Goal: Information Seeking & Learning: Learn about a topic

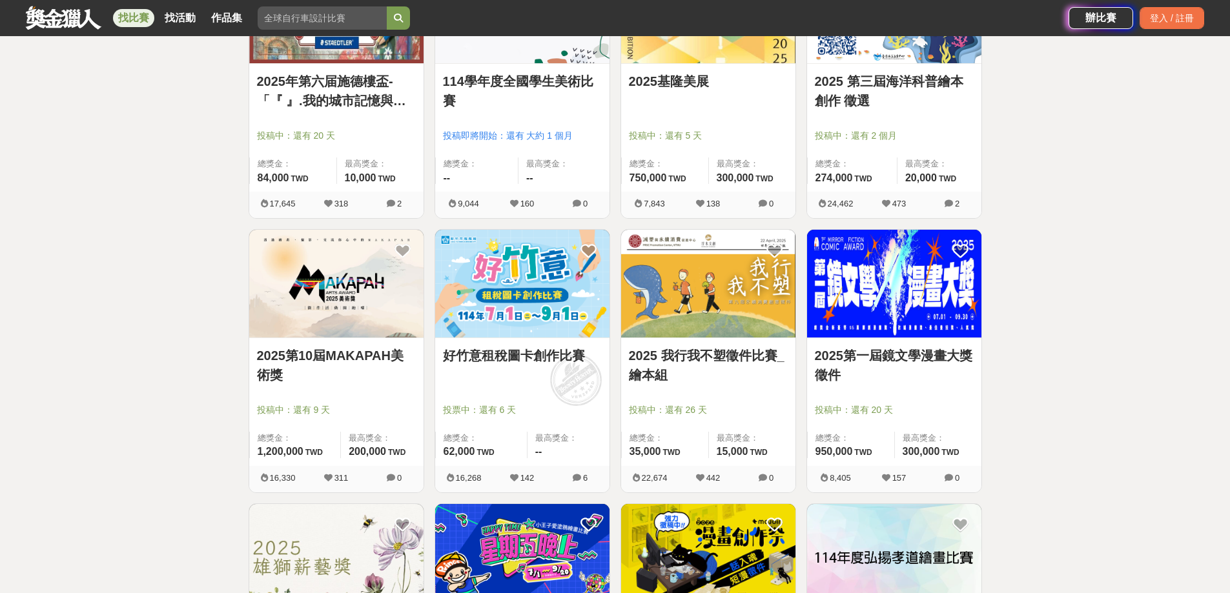
scroll to position [581, 0]
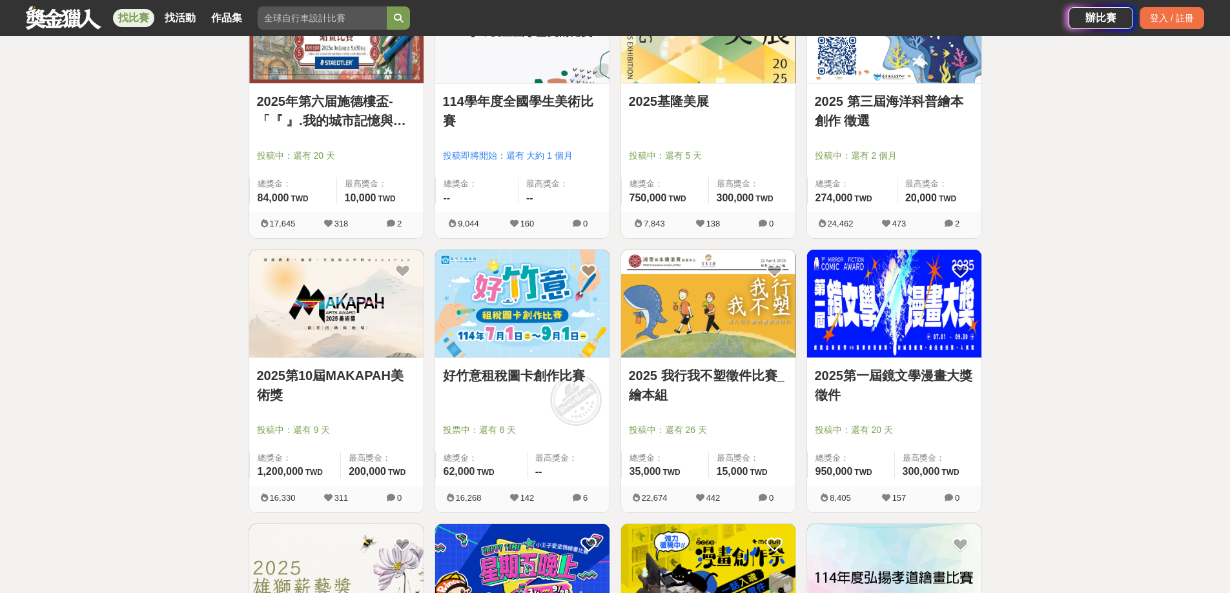
click at [743, 336] on img at bounding box center [708, 304] width 174 height 108
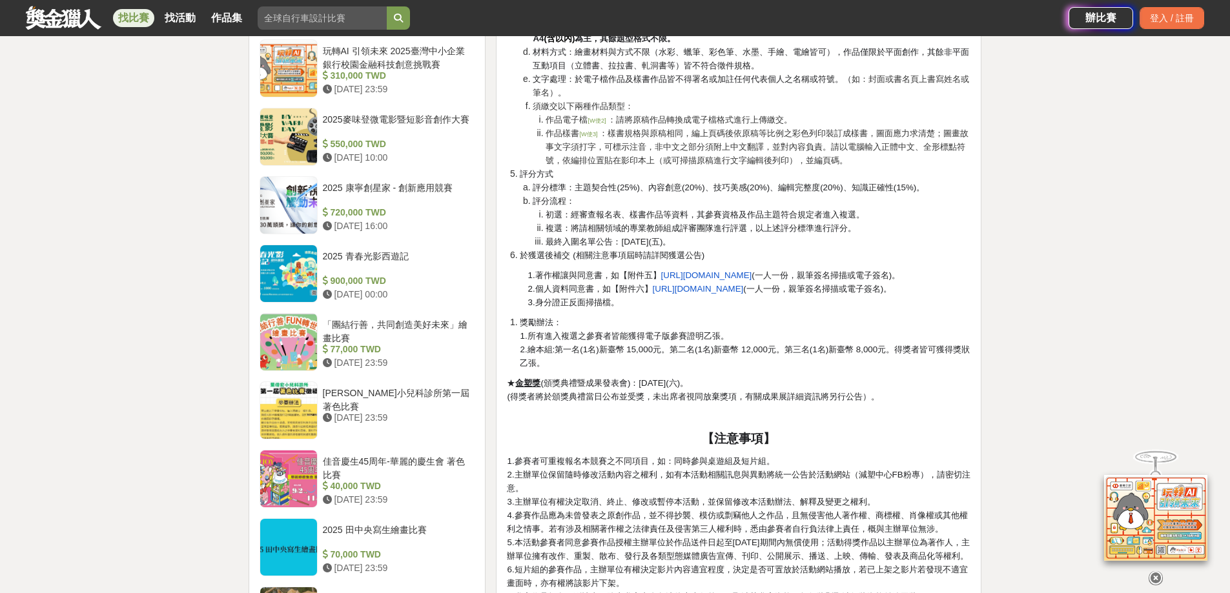
scroll to position [969, 0]
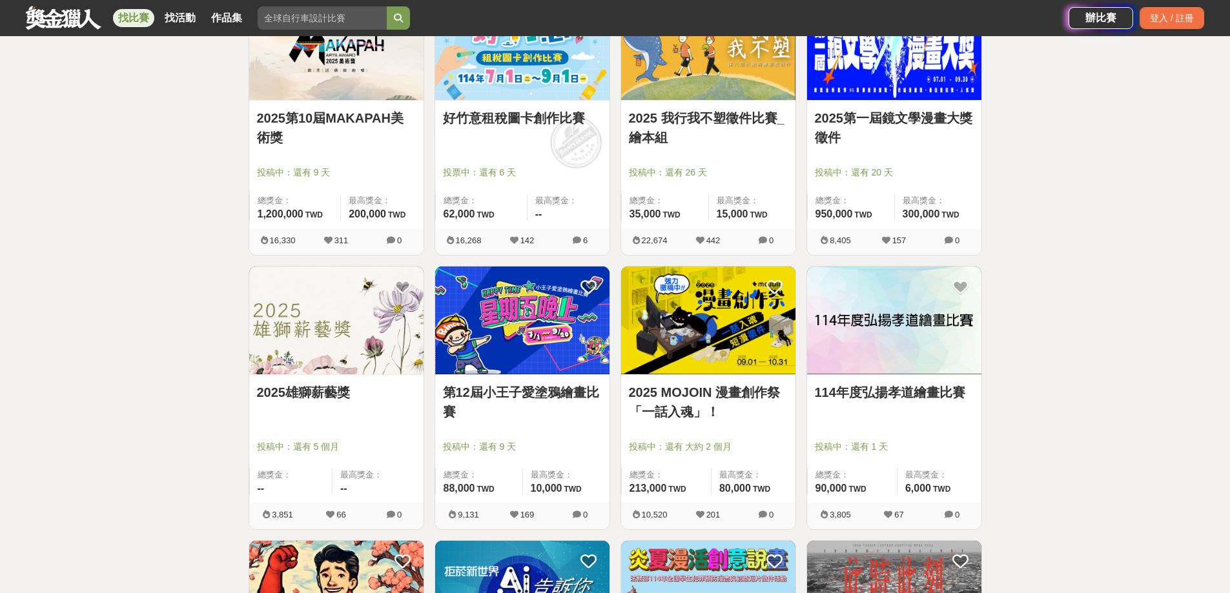
scroll to position [840, 0]
click at [342, 364] on img at bounding box center [336, 320] width 174 height 108
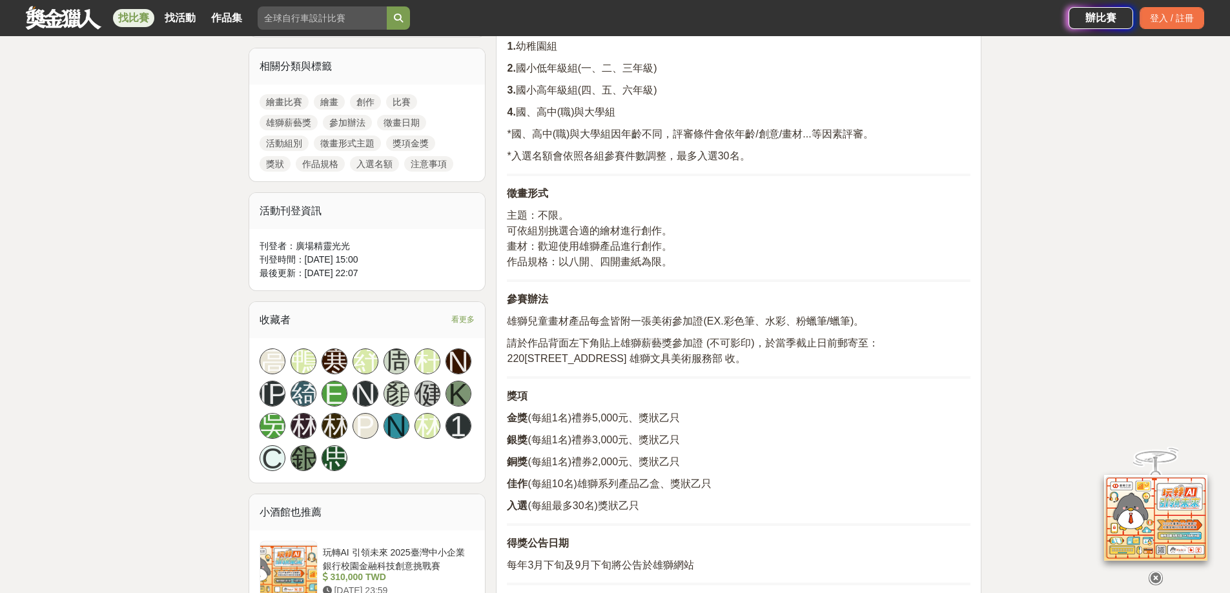
scroll to position [581, 0]
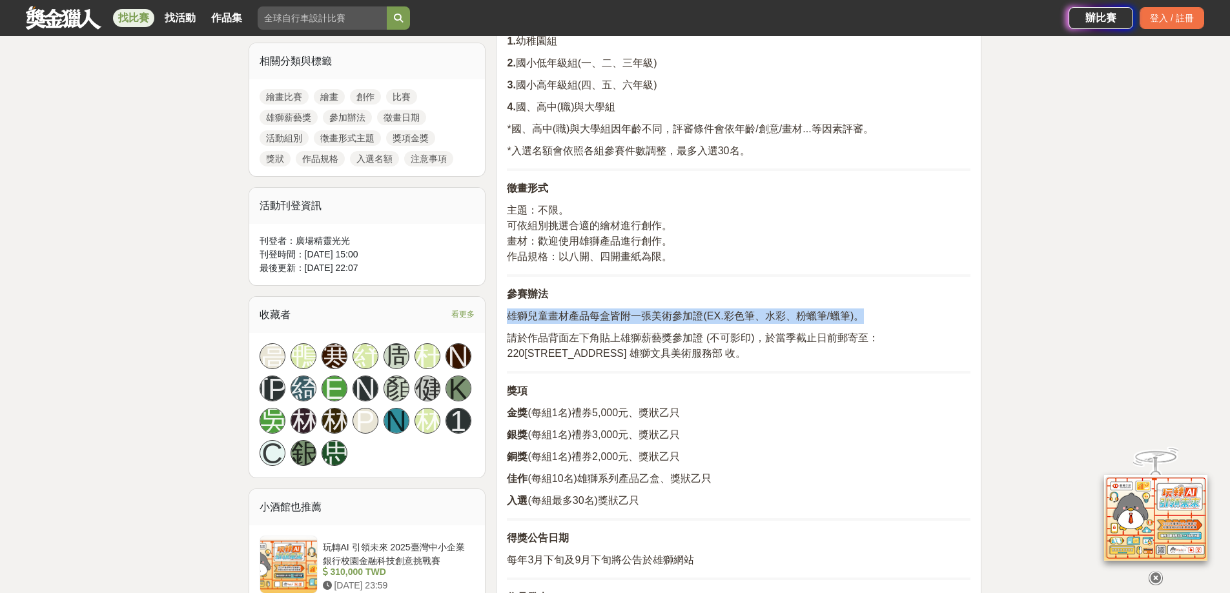
drag, startPoint x: 511, startPoint y: 313, endPoint x: 863, endPoint y: 308, distance: 351.4
click at [863, 311] on span "雄獅兒童畫材產品每盒皆附一張美術參加證(EX.彩色筆、水彩、粉蠟筆/蠟筆)。" at bounding box center [685, 316] width 357 height 11
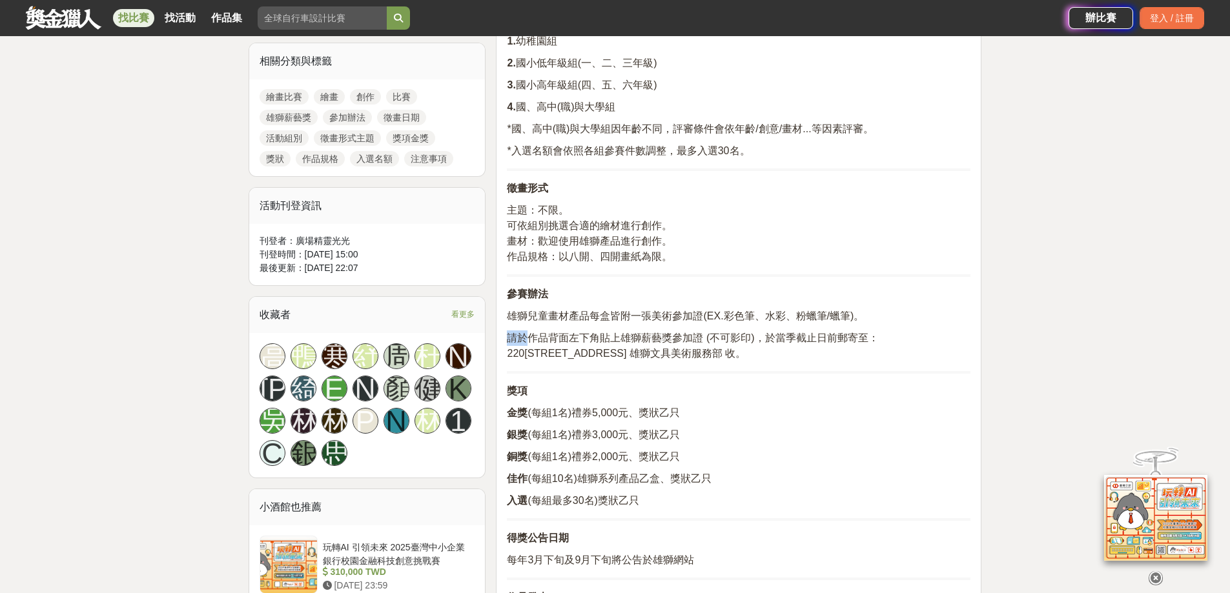
drag, startPoint x: 531, startPoint y: 342, endPoint x: 683, endPoint y: 372, distance: 154.6
click at [683, 372] on div "雄獅薪藝獎 參加辦法 徵畫日期 夏季 每年2月1日起 至 7月31日止 冬季 每年8月1日起 至 隔年1月31日止 活動組別 1. 幼稚園組 2. 國小低年級…" at bounding box center [739, 560] width 464 height 1392
click at [827, 403] on div "雄獅薪藝獎 參加辦法 徵畫日期 夏季 每年2月1日起 至 7月31日止 冬季 每年8月1日起 至 隔年1月31日止 活動組別 1. 幼稚園組 2. 國小低年級…" at bounding box center [739, 560] width 464 height 1392
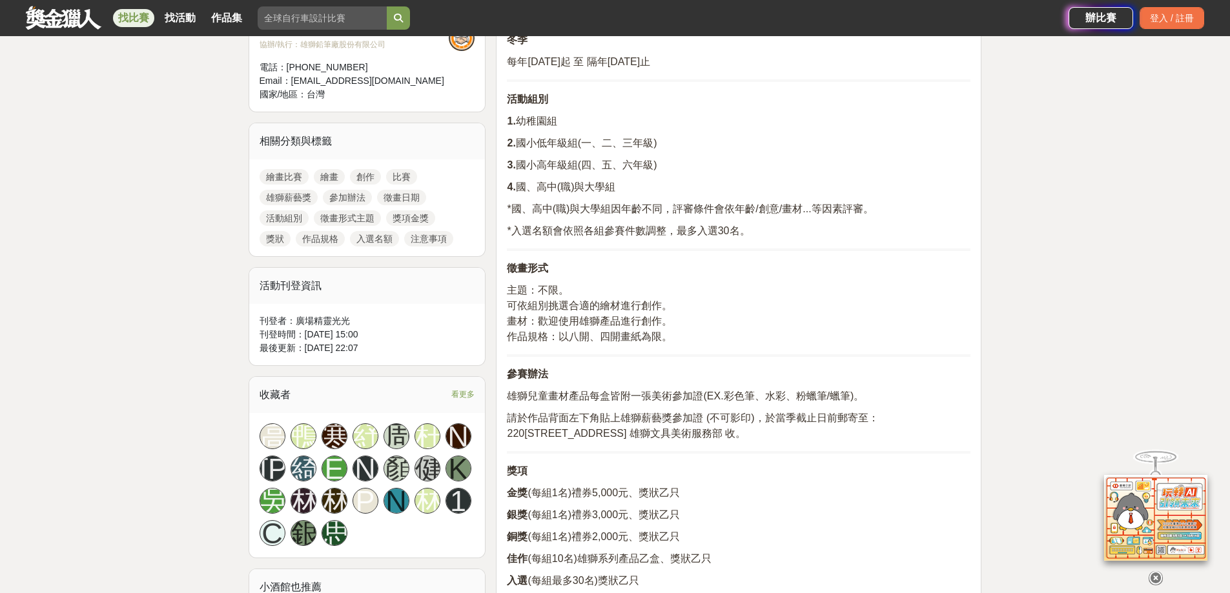
scroll to position [517, 0]
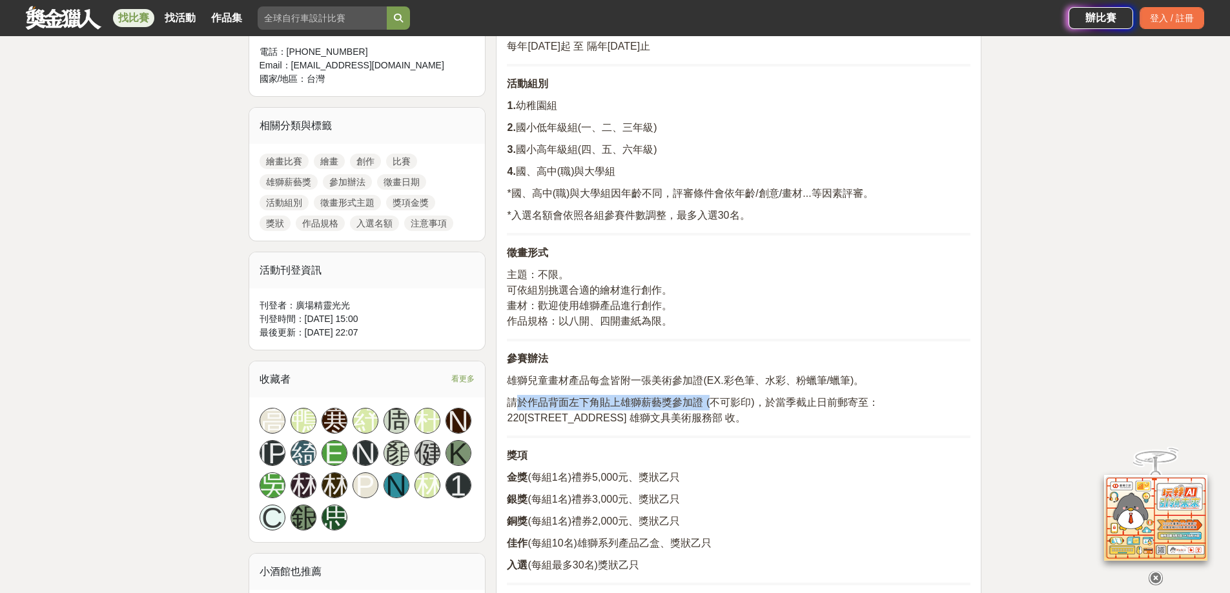
drag, startPoint x: 523, startPoint y: 407, endPoint x: 710, endPoint y: 402, distance: 186.7
click at [710, 402] on span "請於作品背面左下角貼上雄獅薪藝獎參加證 (不可影印)，於當季截止日前郵寄至：" at bounding box center [692, 402] width 371 height 11
click at [573, 402] on span "請於作品背面左下角貼上雄獅薪藝獎參加證 (不可影印)，於當季截止日前郵寄至：" at bounding box center [692, 402] width 371 height 11
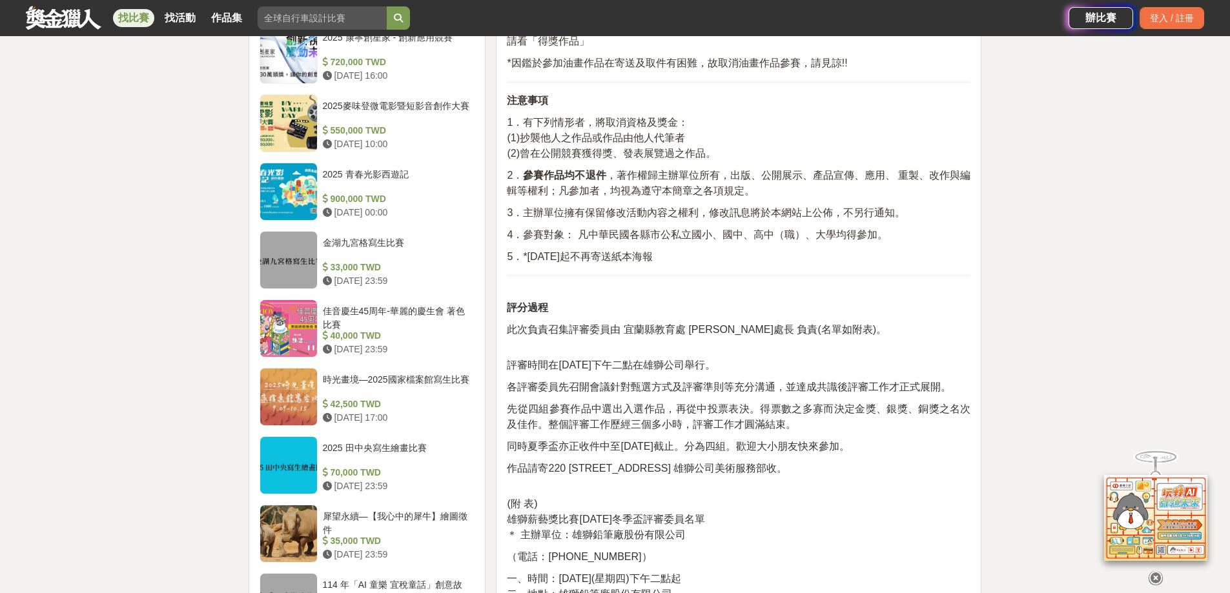
scroll to position [1162, 0]
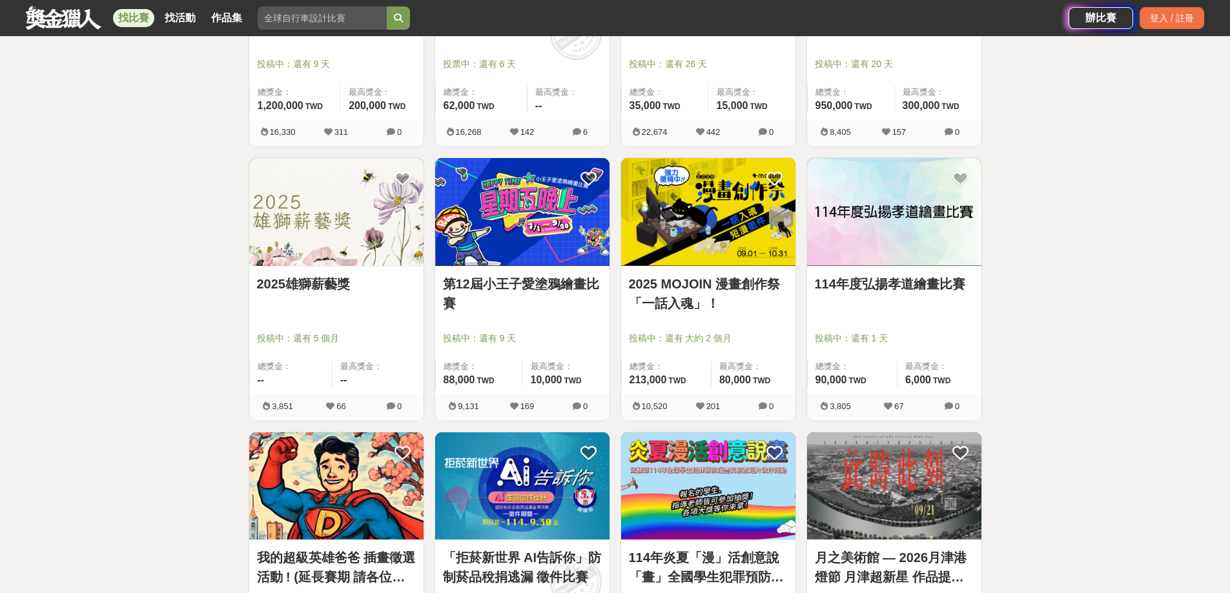
scroll to position [969, 0]
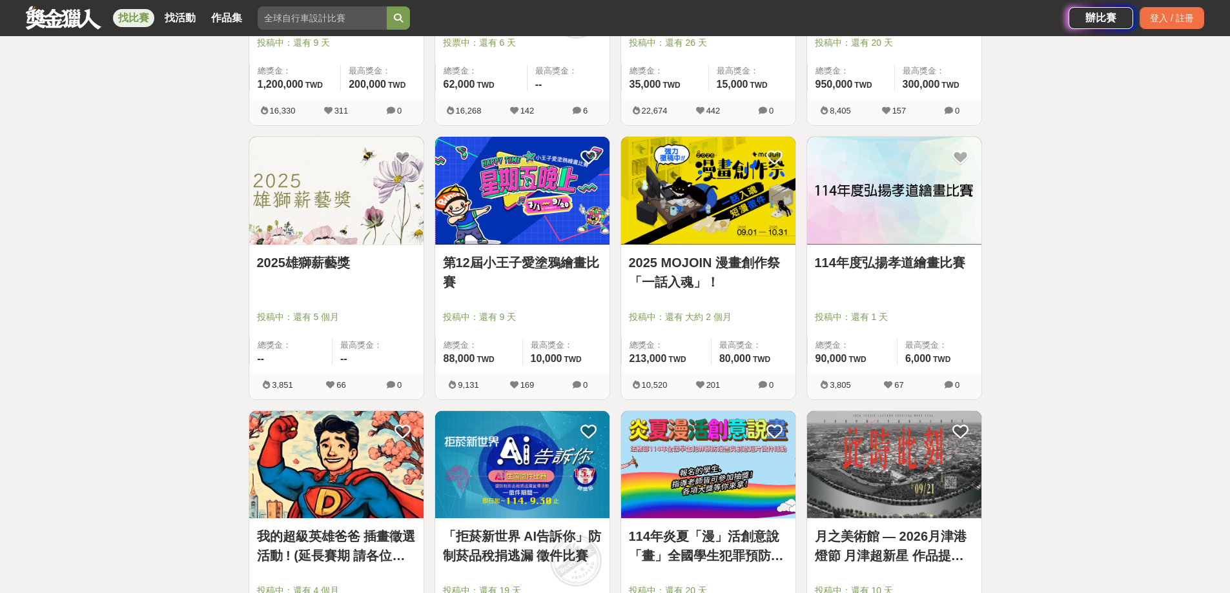
click at [488, 223] on img at bounding box center [522, 191] width 174 height 108
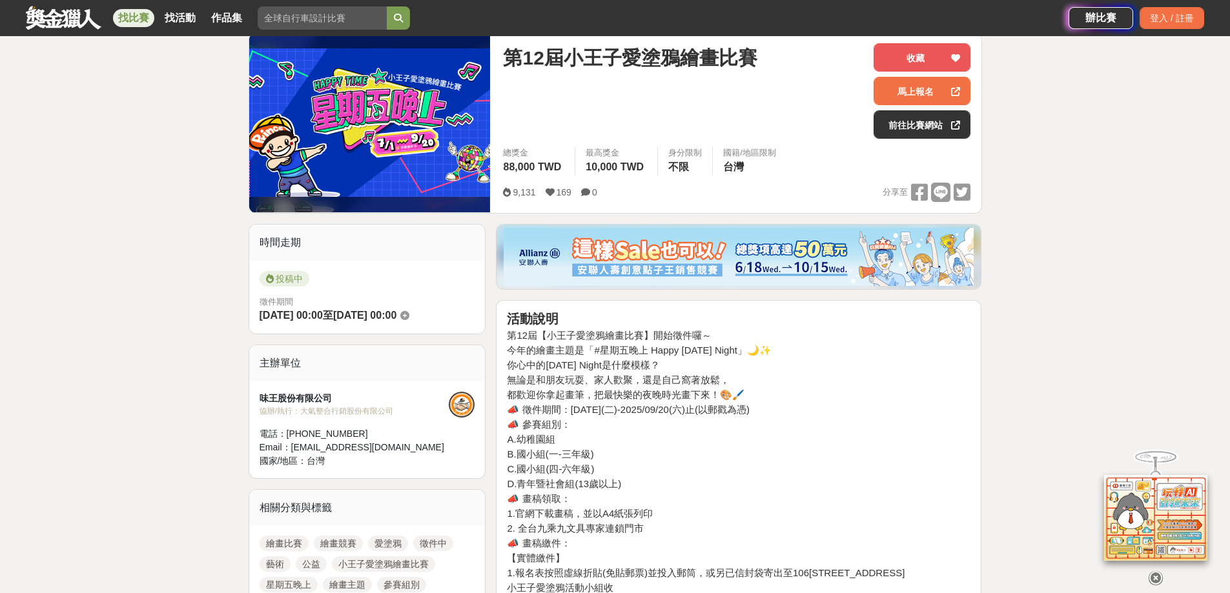
scroll to position [194, 0]
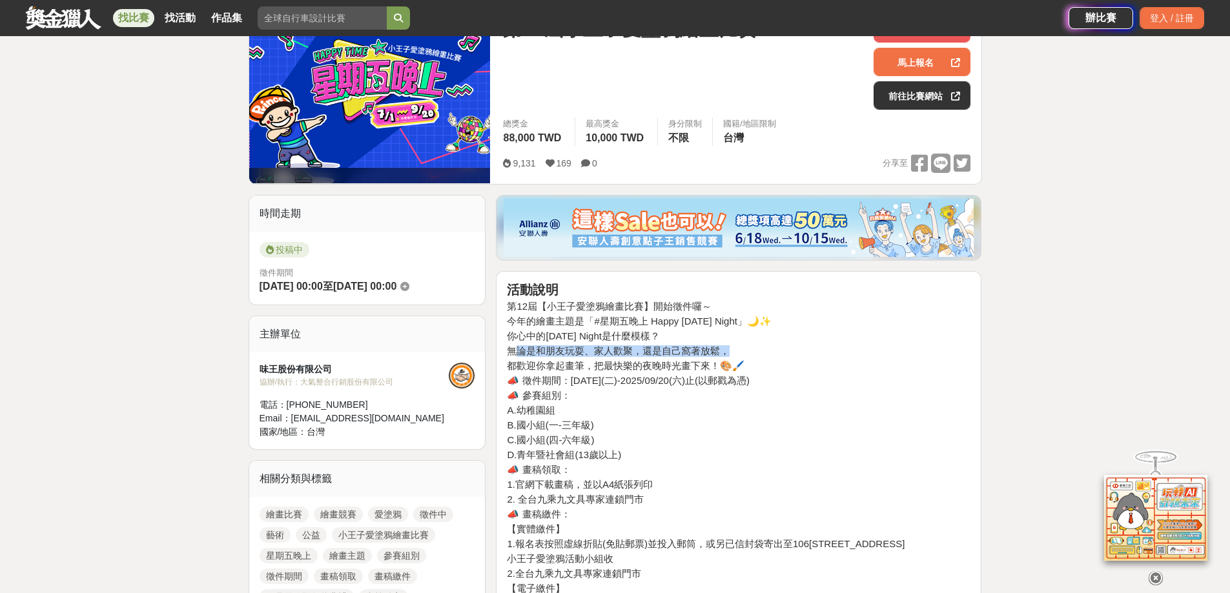
drag, startPoint x: 521, startPoint y: 349, endPoint x: 734, endPoint y: 349, distance: 212.5
click at [734, 349] on h4 "無論是和朋友玩耍、家人歡聚，還是自己窩著放鬆，" at bounding box center [739, 352] width 464 height 12
click at [743, 349] on h4 "無論是和朋友玩耍、家人歡聚，還是自己窩著放鬆，" at bounding box center [739, 352] width 464 height 12
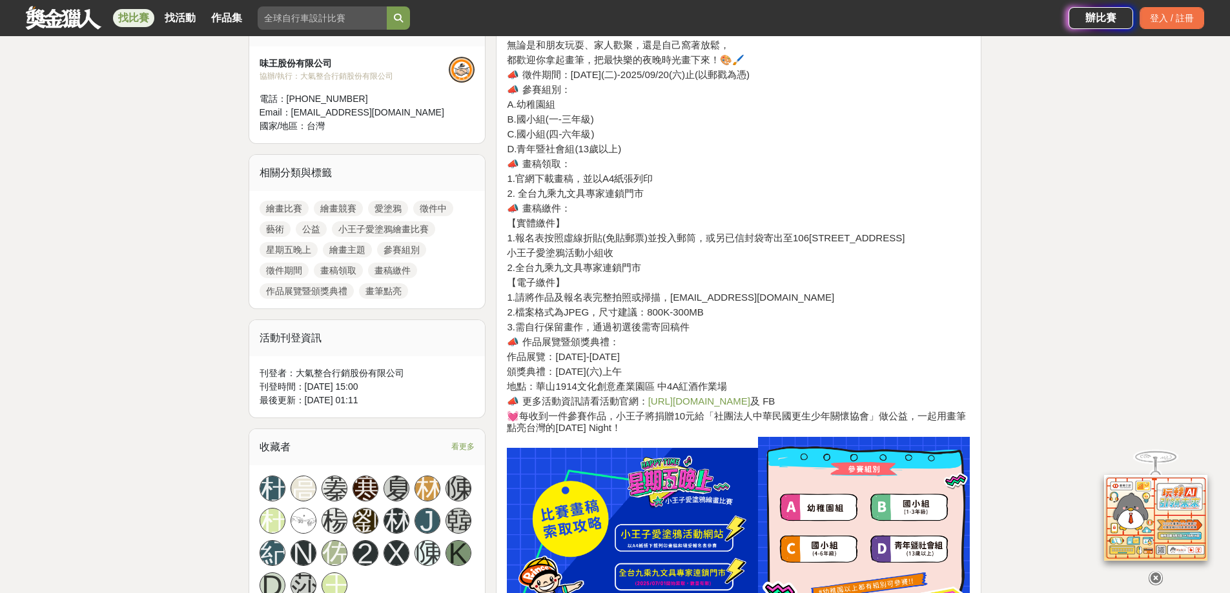
scroll to position [517, 0]
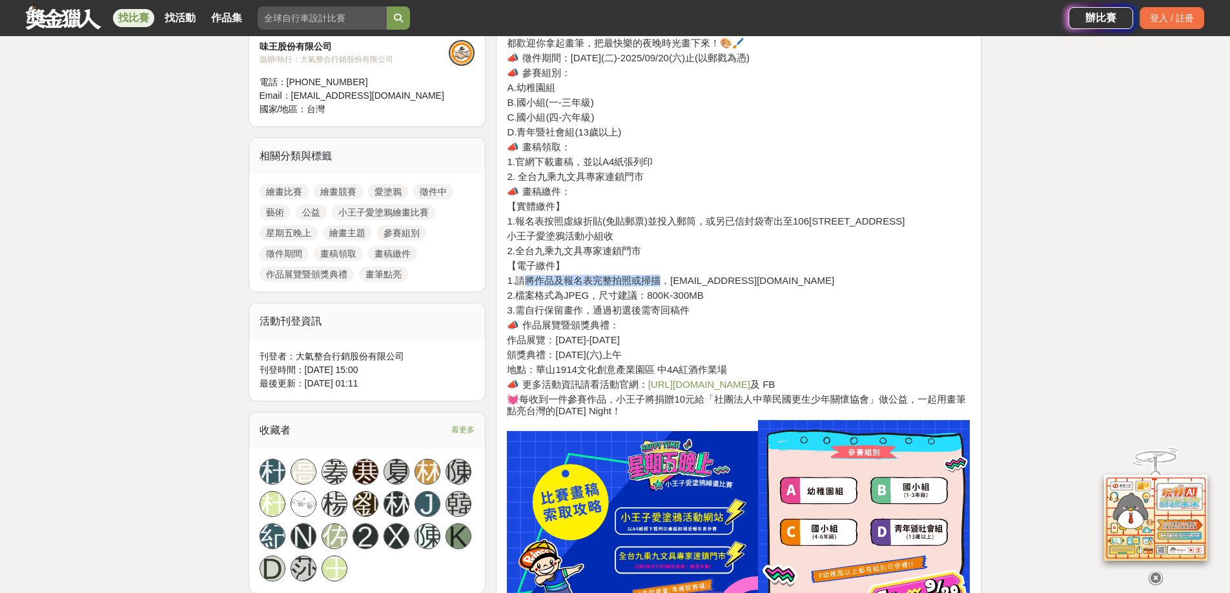
drag, startPoint x: 530, startPoint y: 282, endPoint x: 657, endPoint y: 280, distance: 127.9
click at [657, 280] on h4 "1.請將作品及報名表完整拍照或掃描，將檔案寄至princenoodles@da-chi.tw" at bounding box center [739, 281] width 464 height 12
click at [717, 387] on link "https://lihi.cc/mWL13" at bounding box center [699, 384] width 102 height 11
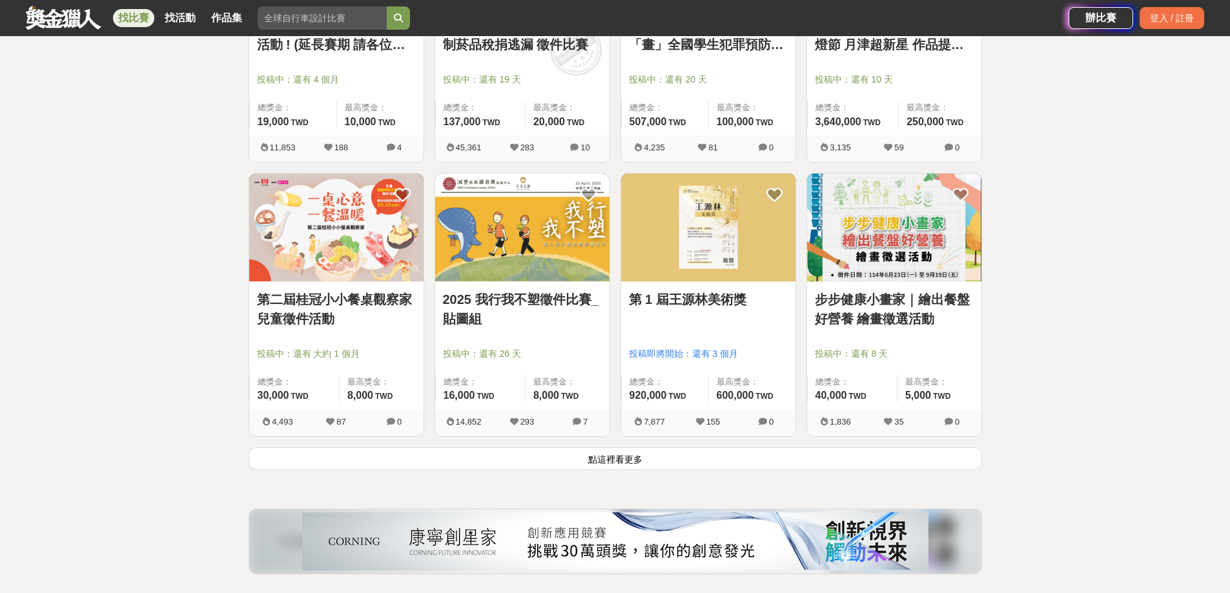
scroll to position [1485, 0]
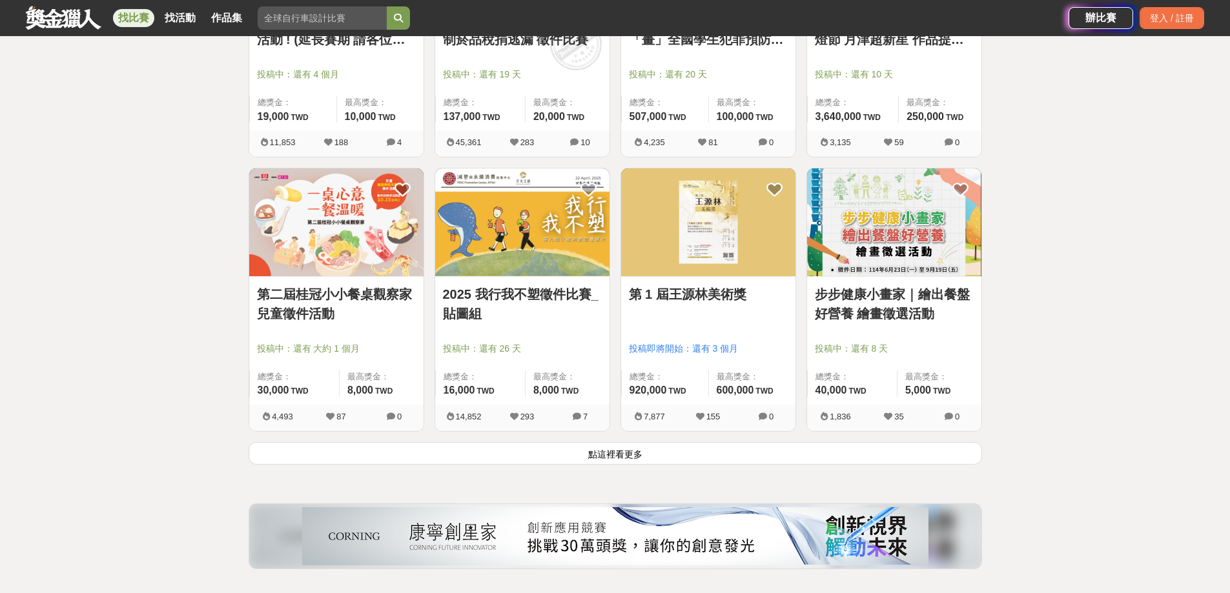
click at [490, 249] on img at bounding box center [522, 223] width 174 height 108
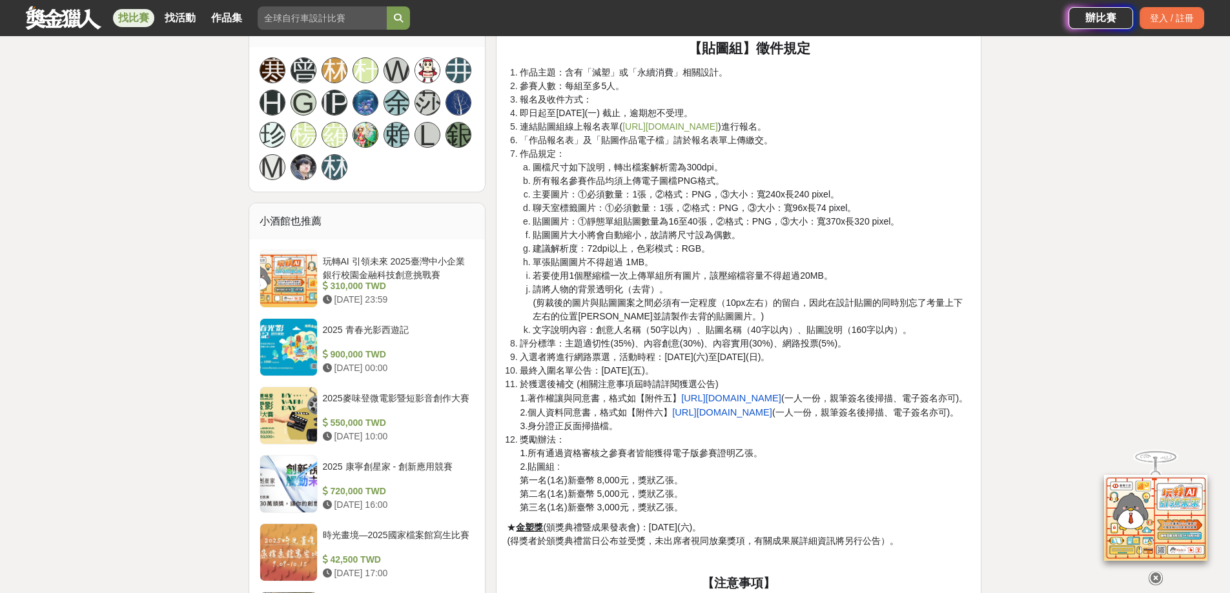
scroll to position [969, 0]
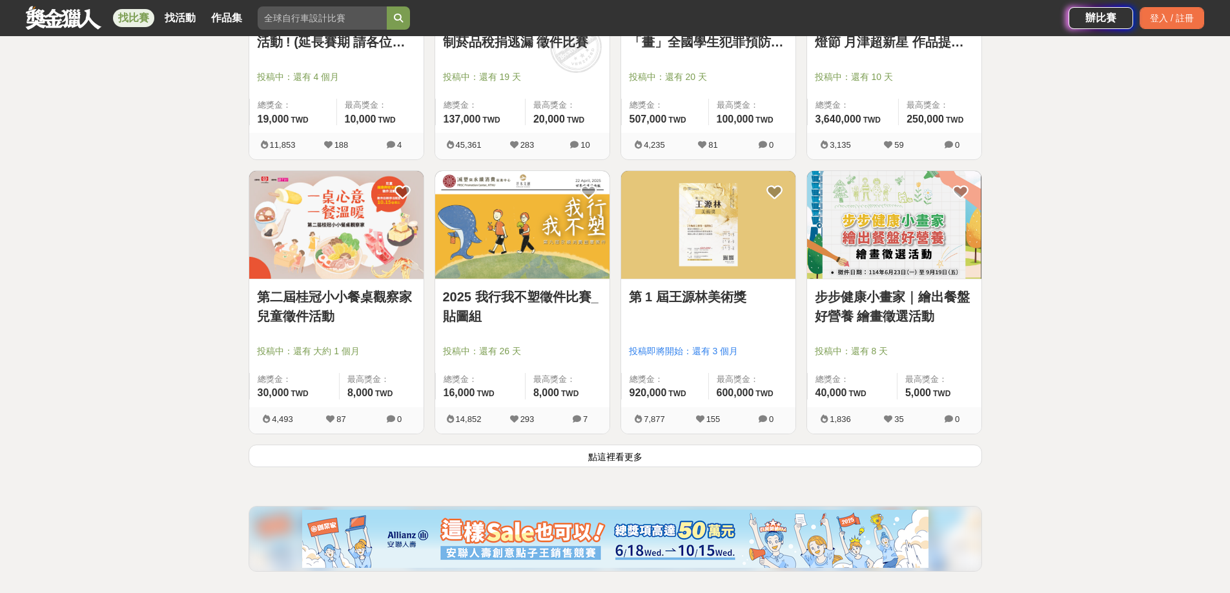
scroll to position [1485, 0]
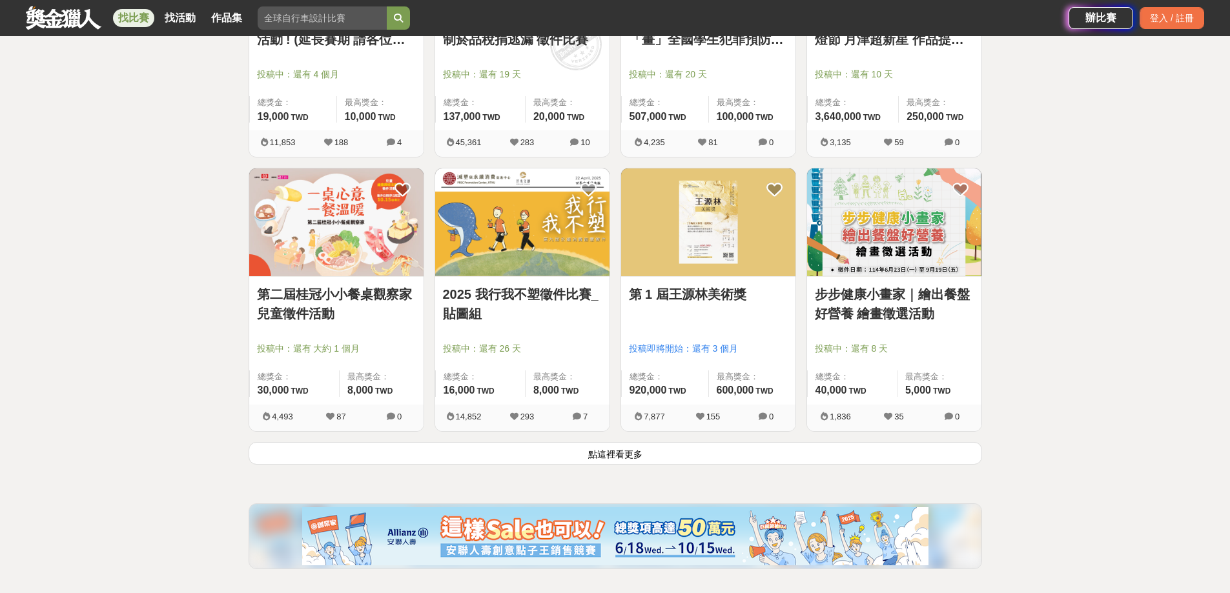
click at [929, 304] on link "步步健康小畫家｜繪出餐盤好營養 繪畫徵選活動" at bounding box center [894, 304] width 159 height 39
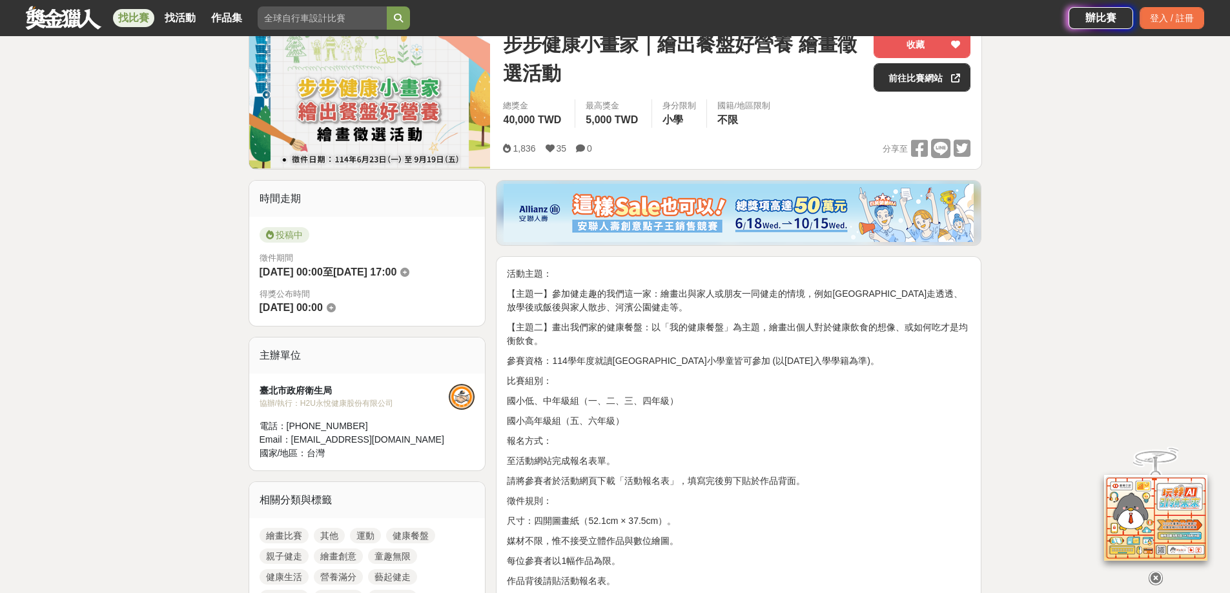
scroll to position [194, 0]
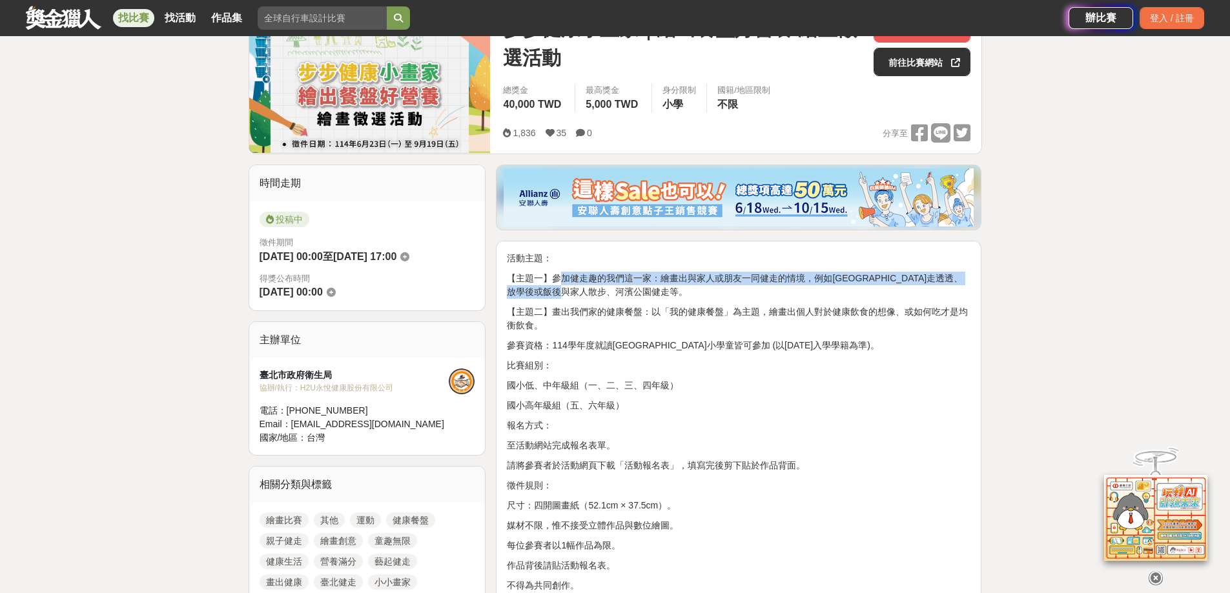
drag, startPoint x: 561, startPoint y: 280, endPoint x: 952, endPoint y: 289, distance: 391.5
click at [952, 289] on p "【主題一】參加健走趣的我們這一家：繪畫出與家人或朋友一同健走的情境，例如臺北市走透透、放學後或飯後與家人散步、河濱公園健走等。" at bounding box center [739, 285] width 464 height 27
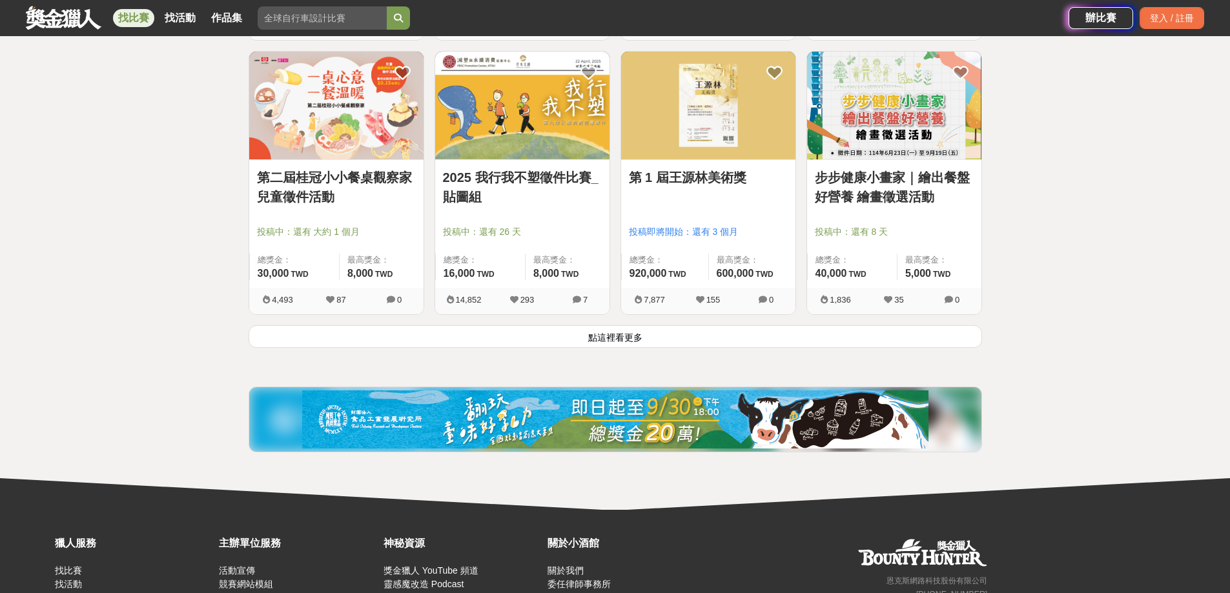
scroll to position [1615, 0]
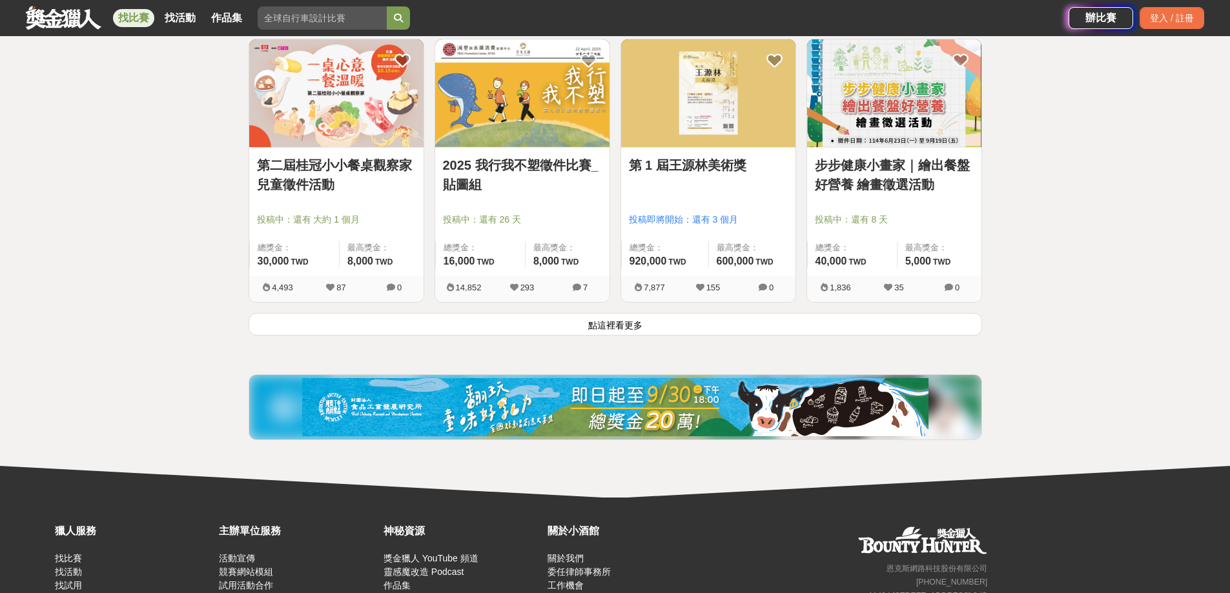
click at [715, 319] on button "點這裡看更多" at bounding box center [616, 324] width 734 height 23
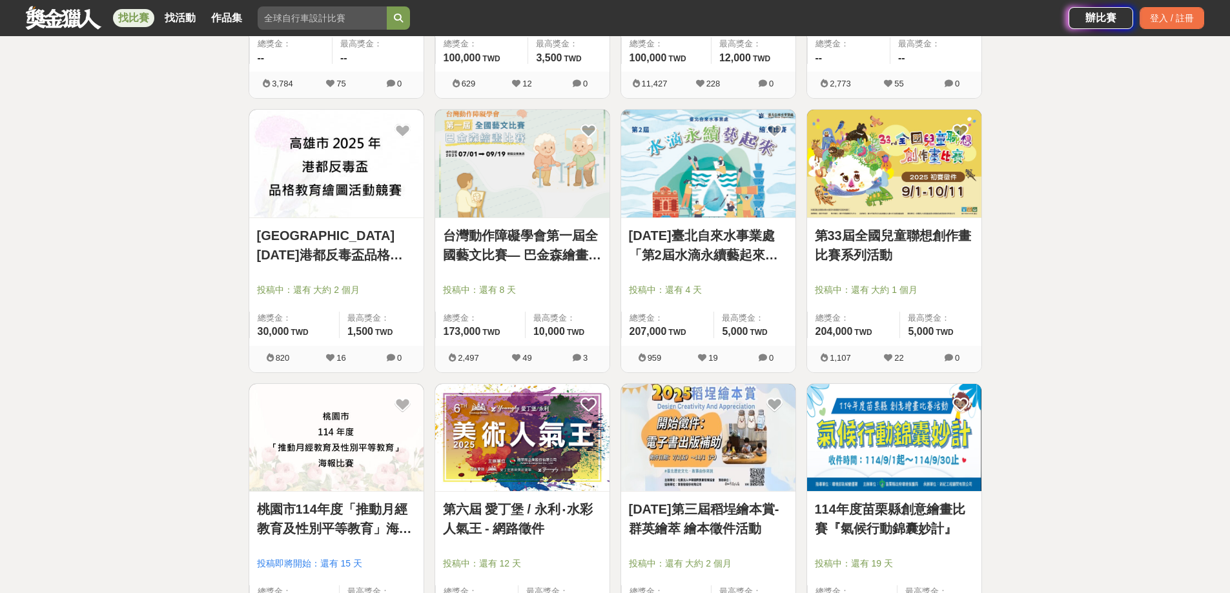
scroll to position [2389, 0]
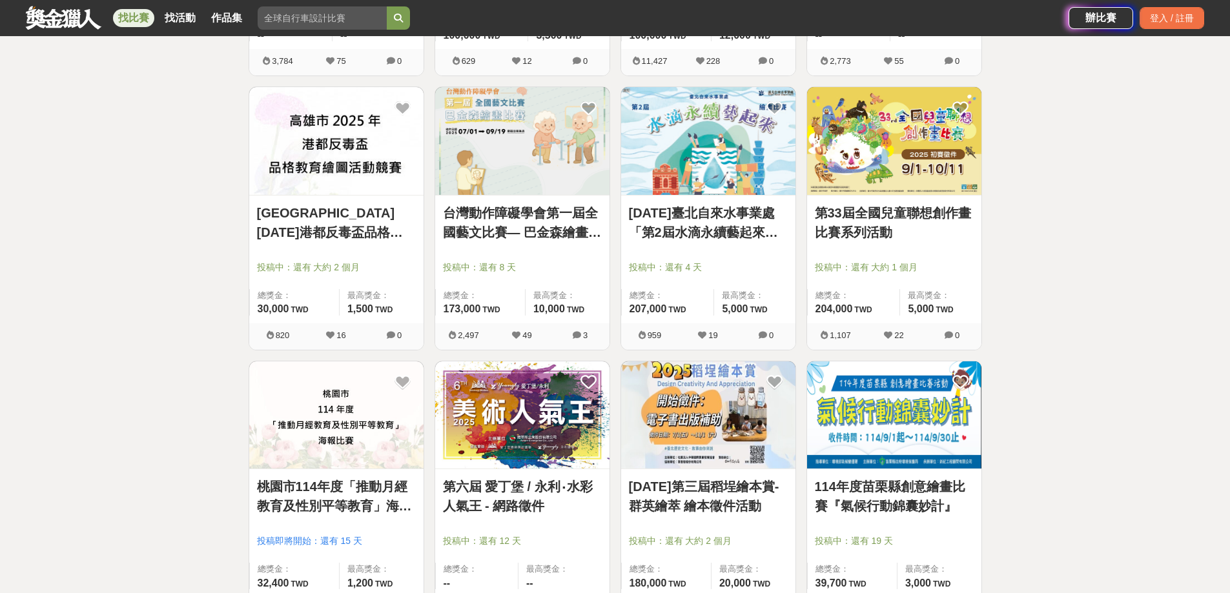
click at [933, 214] on link "第33屆全國兒童聯想創作畫比賽系列活動" at bounding box center [894, 222] width 159 height 39
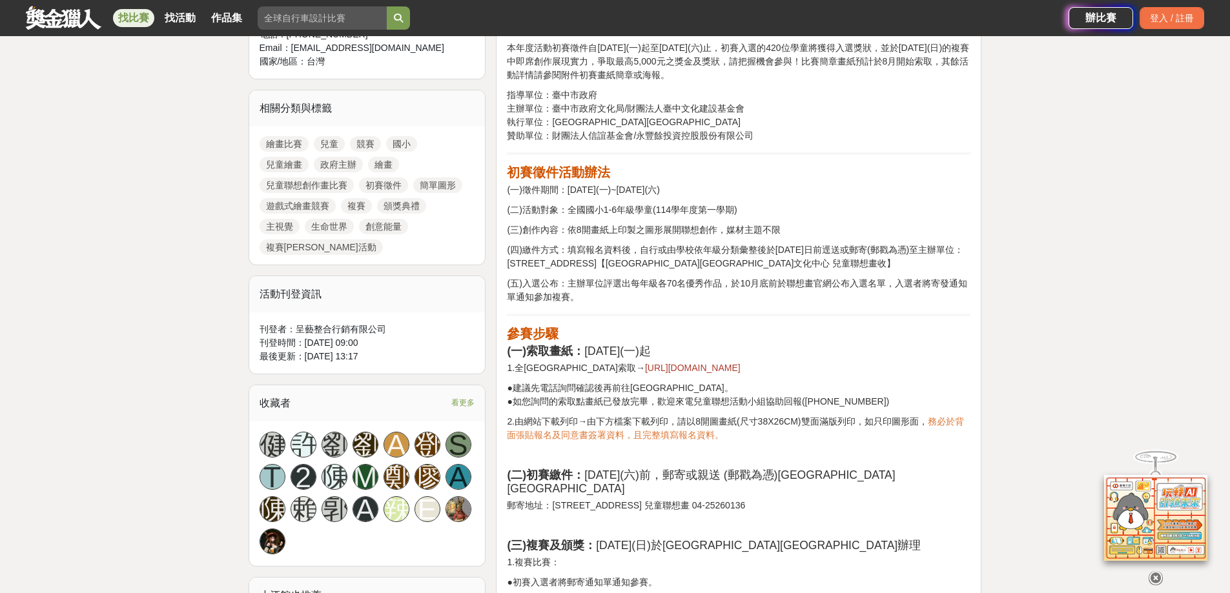
scroll to position [581, 0]
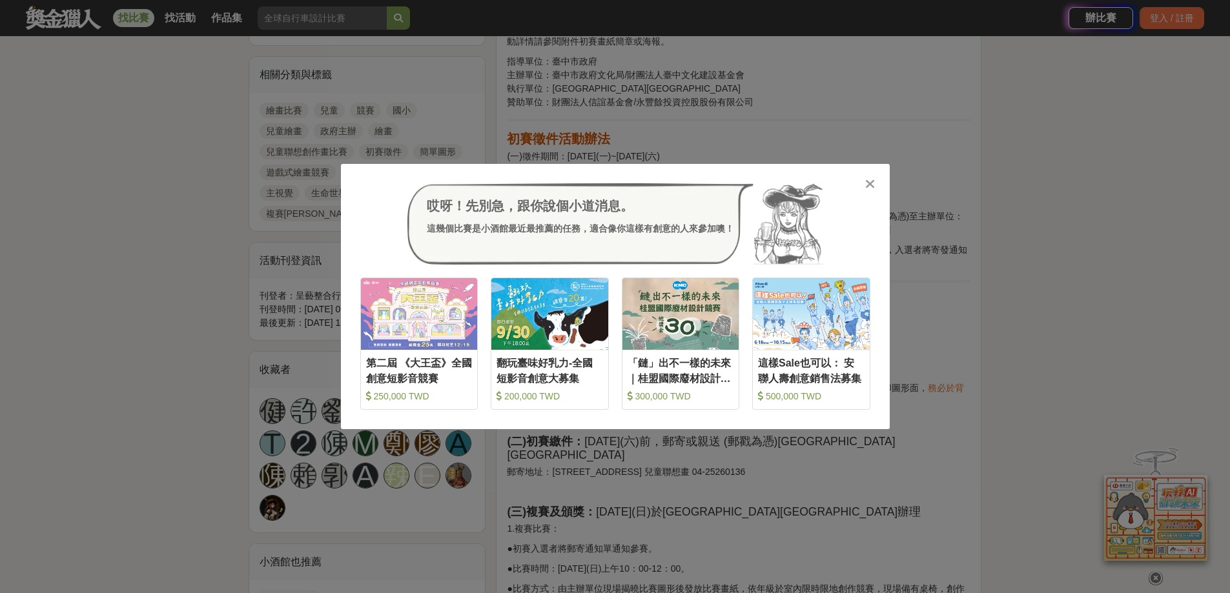
click at [874, 187] on icon at bounding box center [870, 184] width 10 height 13
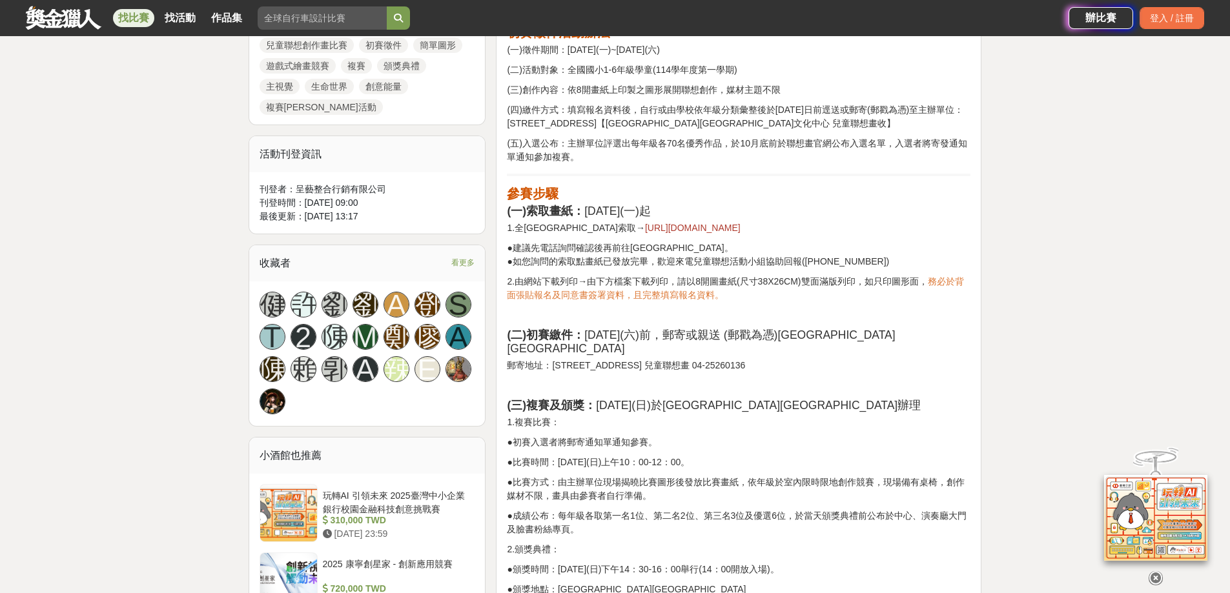
scroll to position [710, 0]
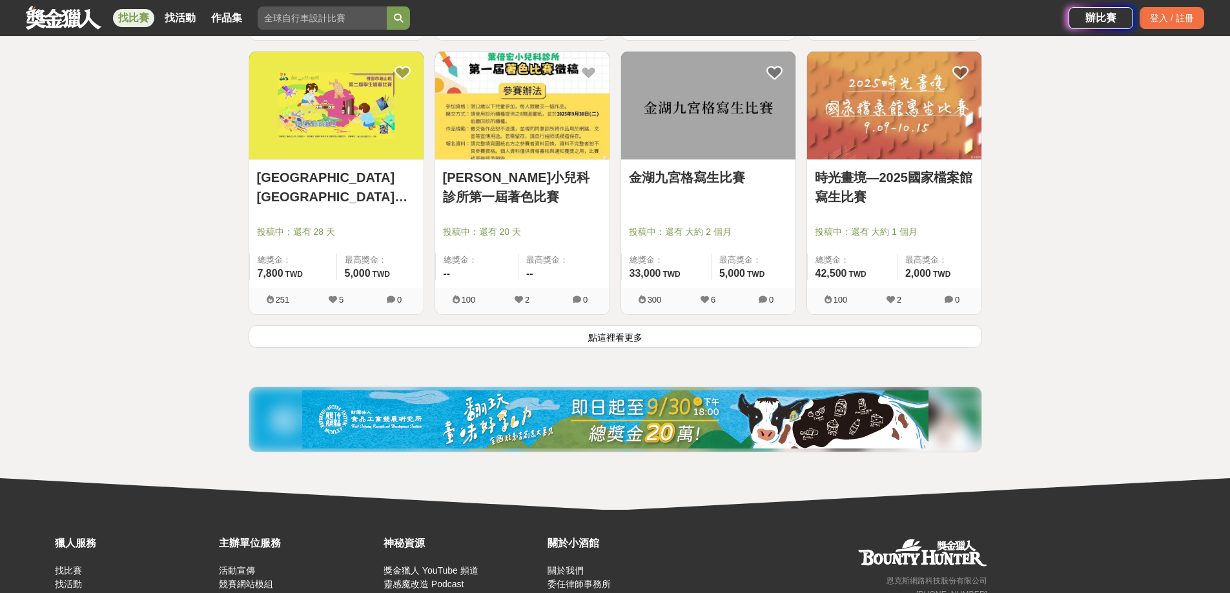
scroll to position [3281, 0]
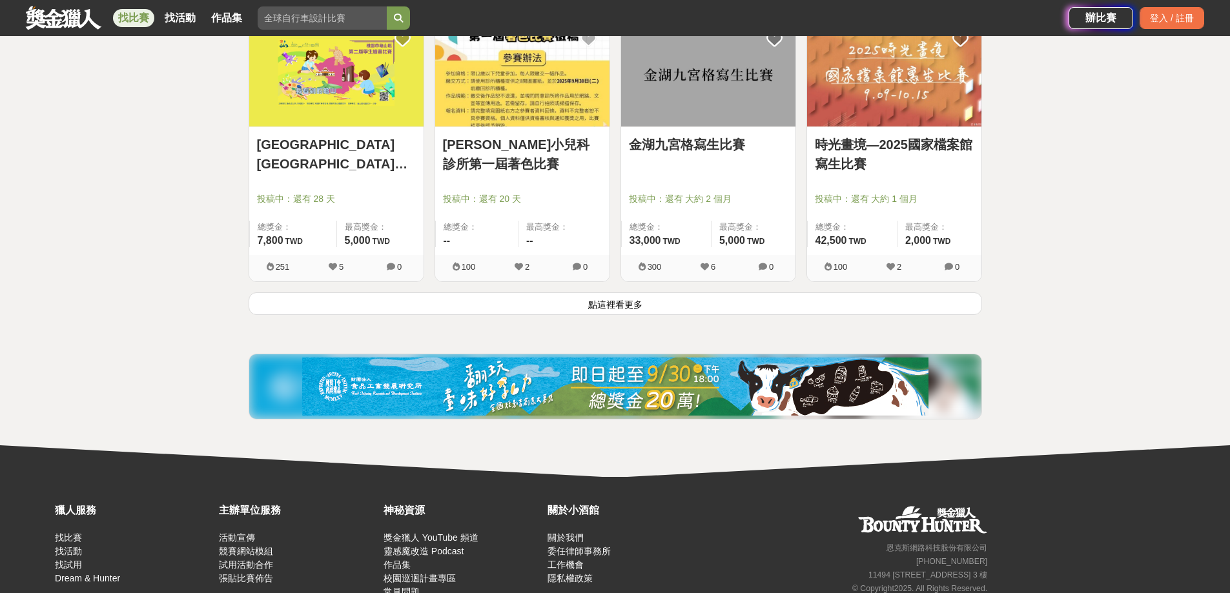
click at [640, 298] on button "點這裡看更多" at bounding box center [616, 304] width 734 height 23
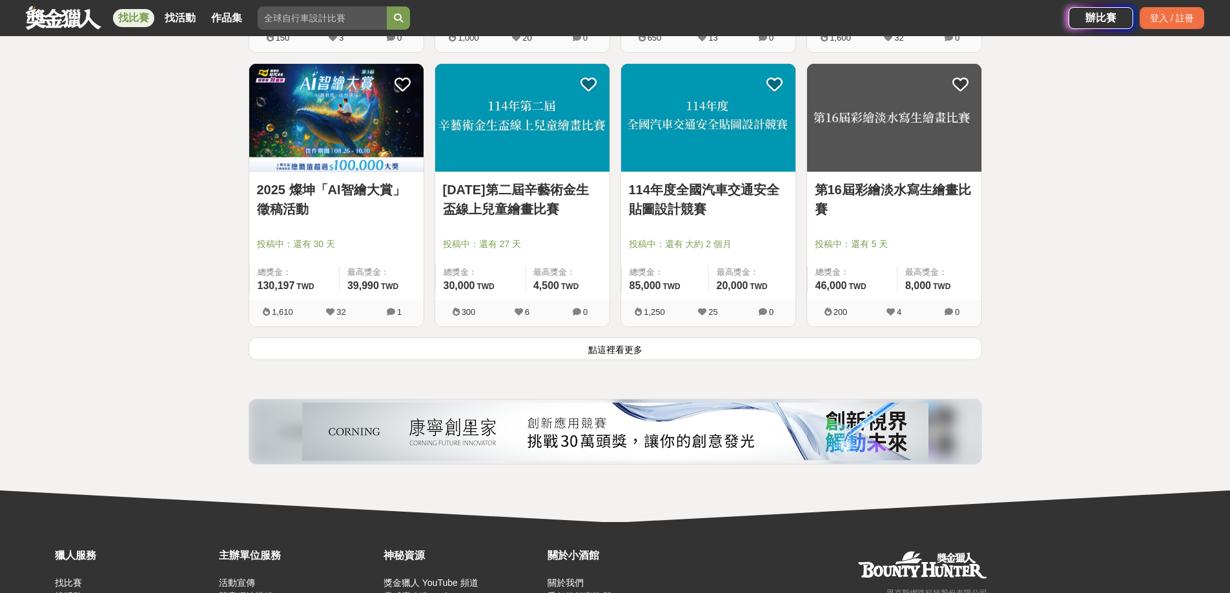
scroll to position [4895, 0]
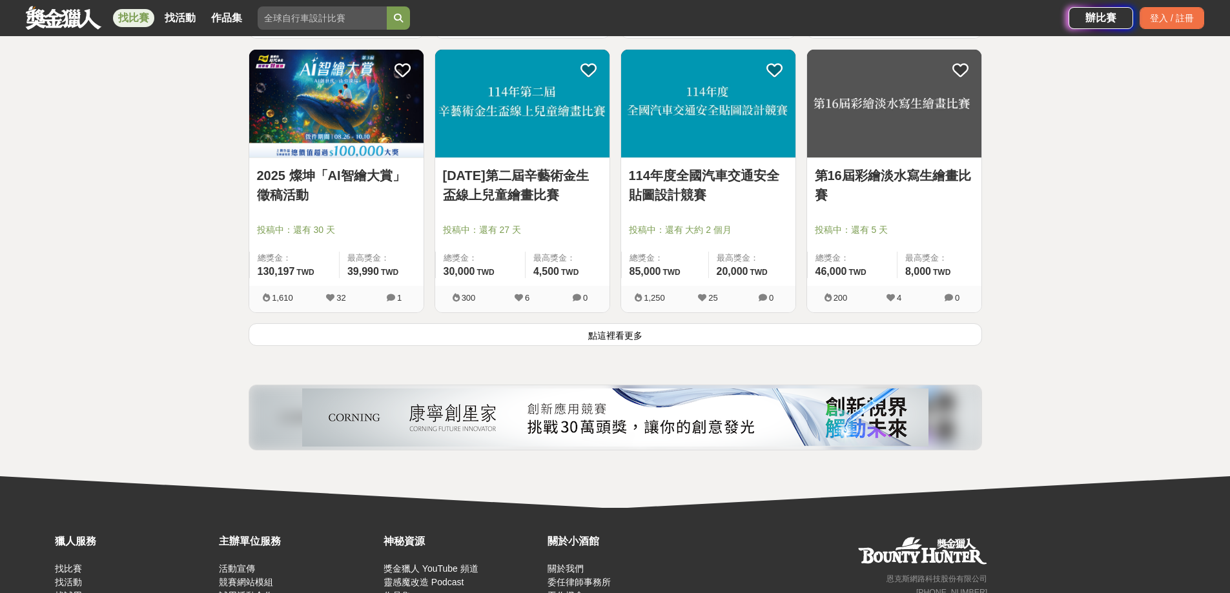
click at [678, 331] on button "點這裡看更多" at bounding box center [616, 335] width 734 height 23
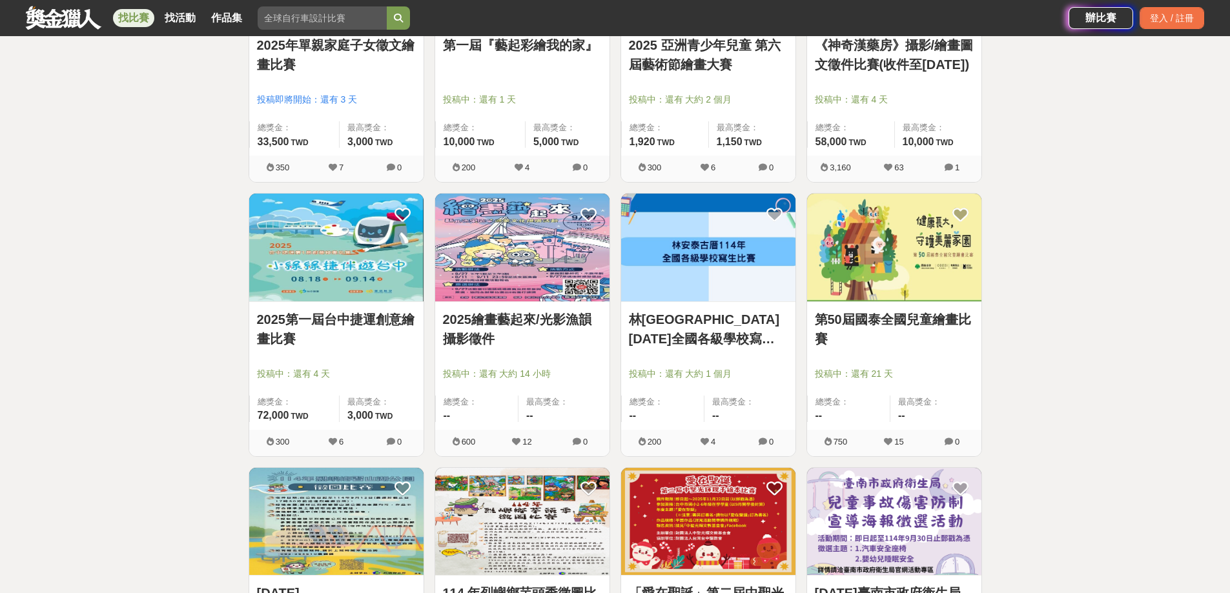
scroll to position [6187, 0]
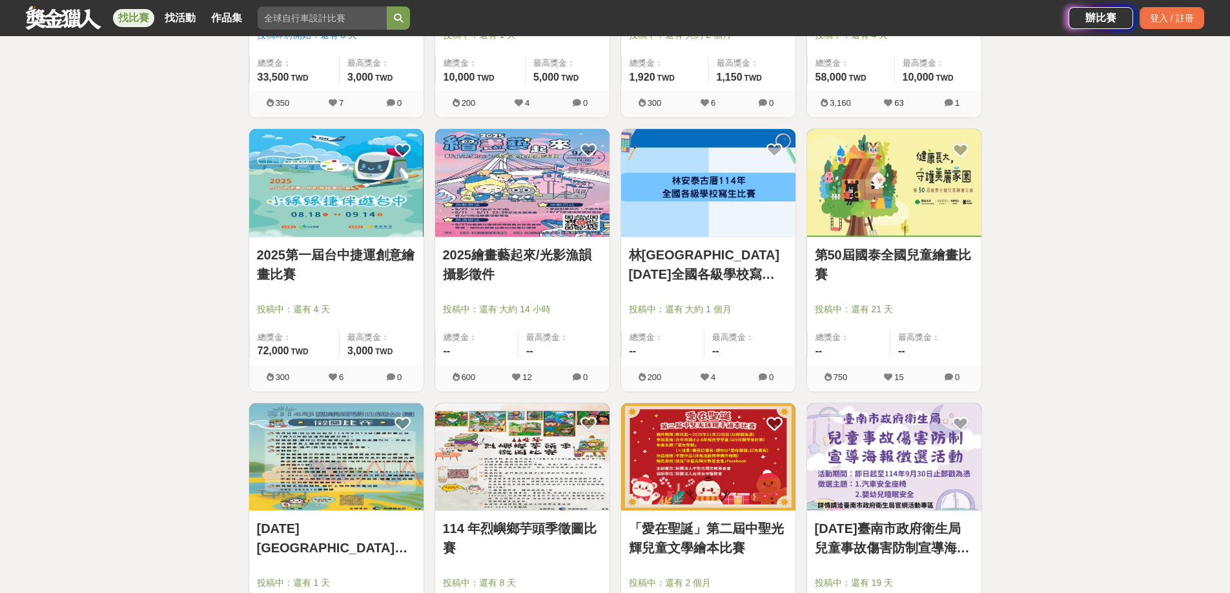
click at [919, 224] on img at bounding box center [894, 183] width 174 height 108
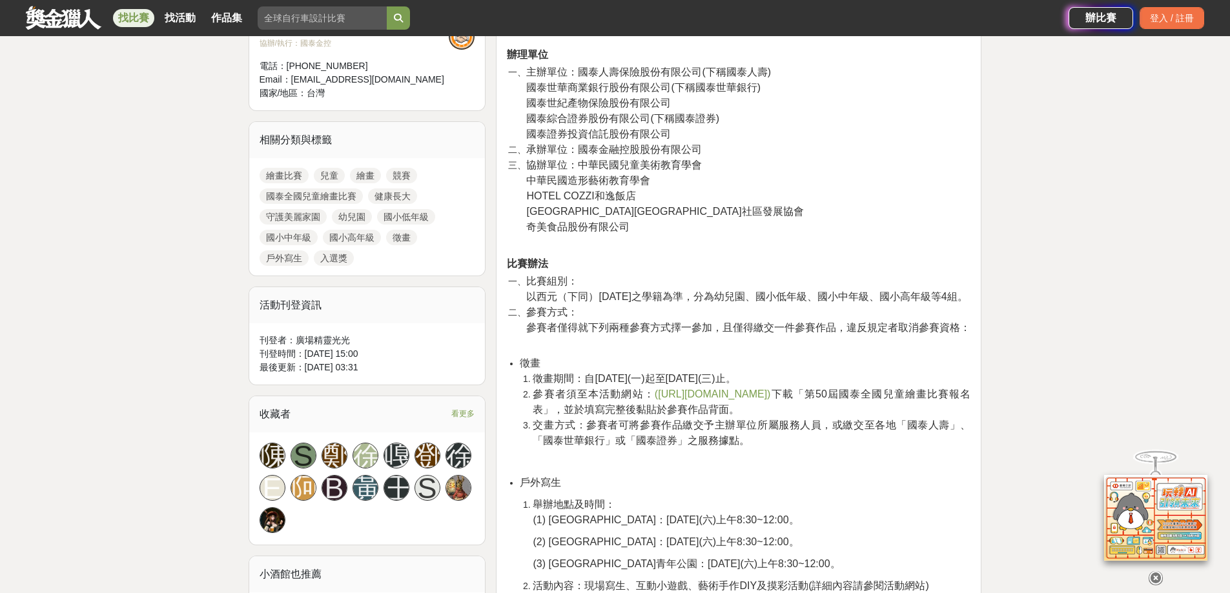
scroll to position [387, 0]
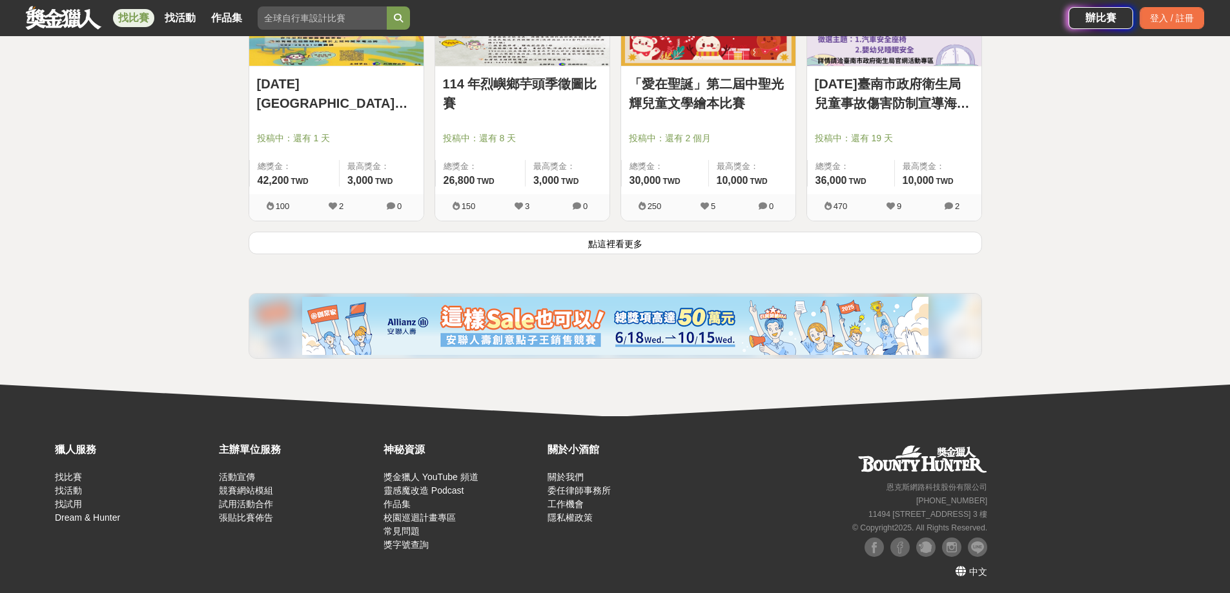
scroll to position [6636, 0]
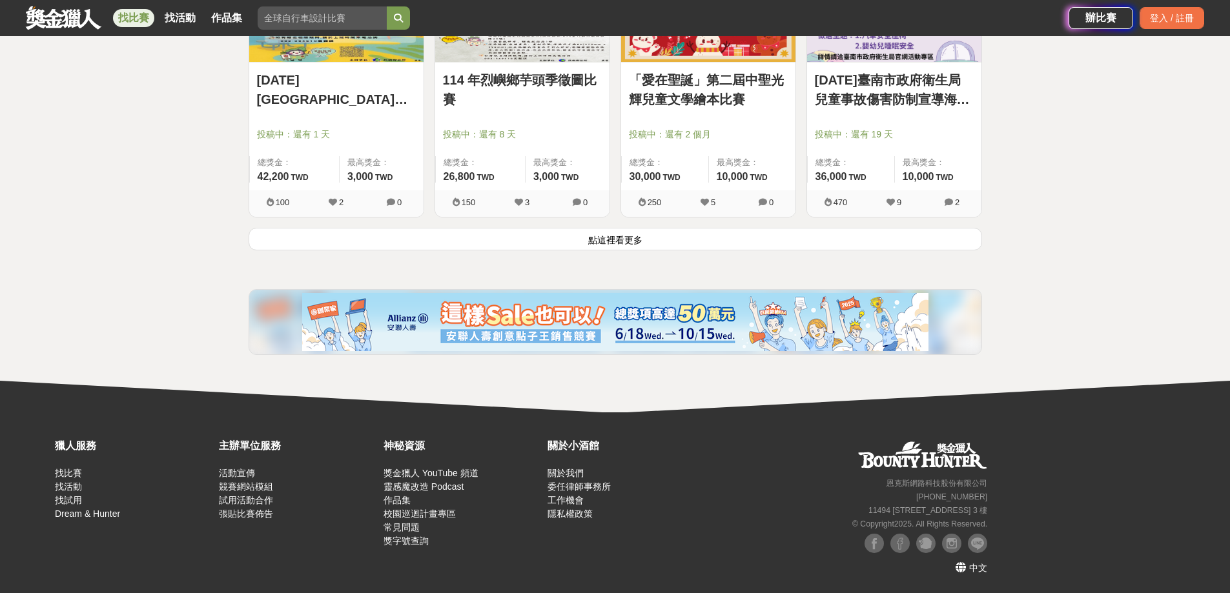
click at [655, 233] on button "點這裡看更多" at bounding box center [616, 239] width 734 height 23
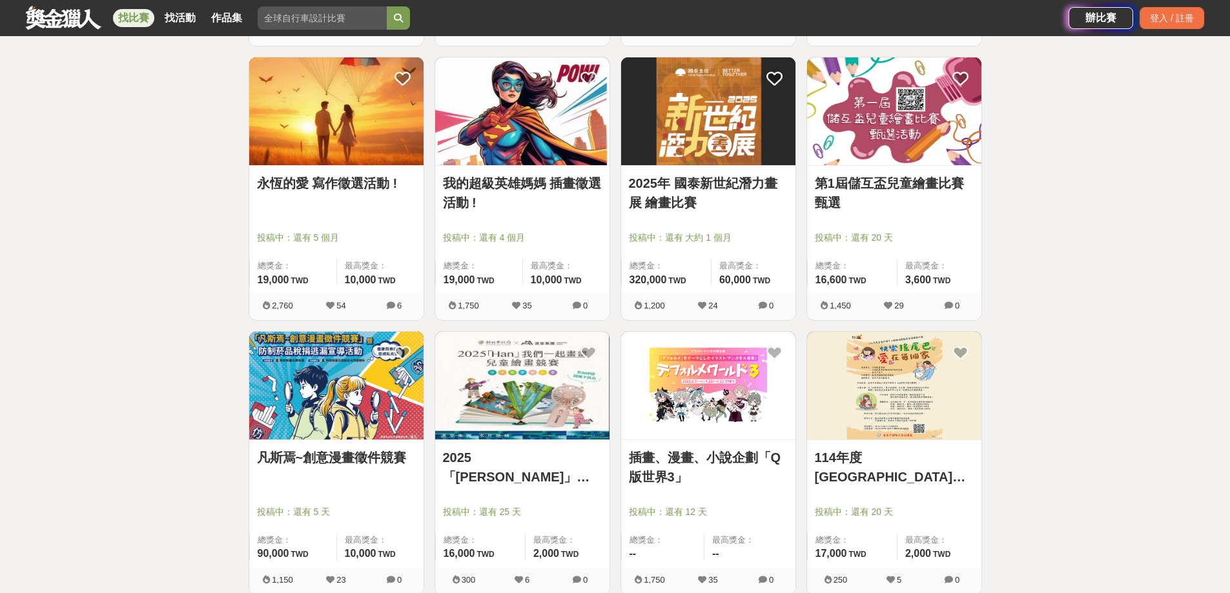
scroll to position [6829, 0]
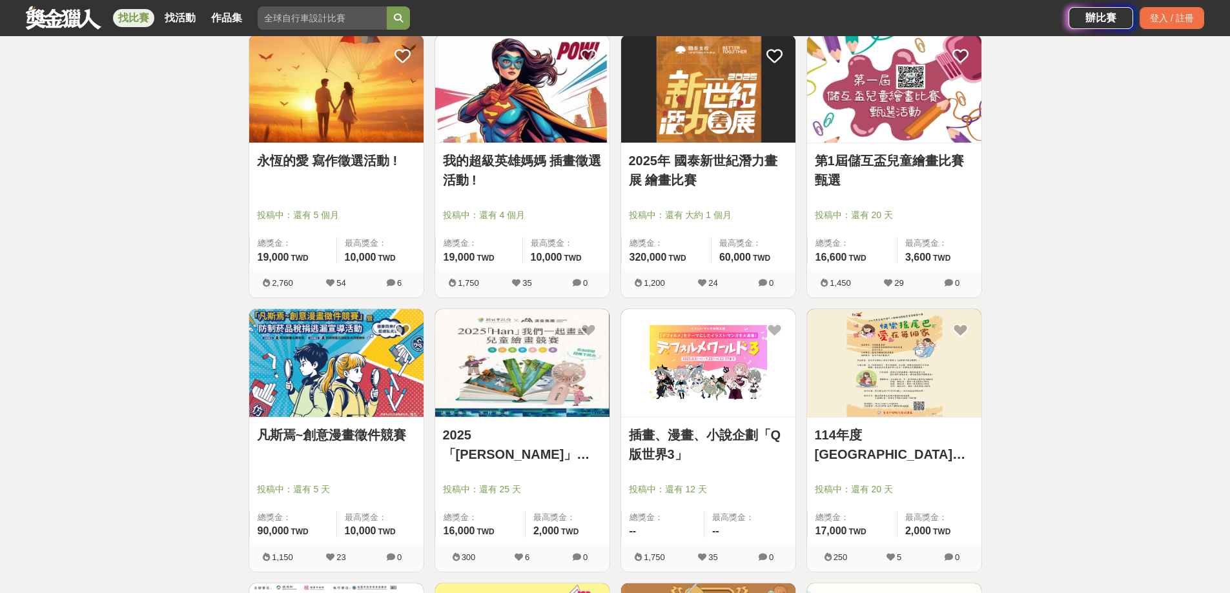
click at [902, 141] on img at bounding box center [894, 89] width 174 height 108
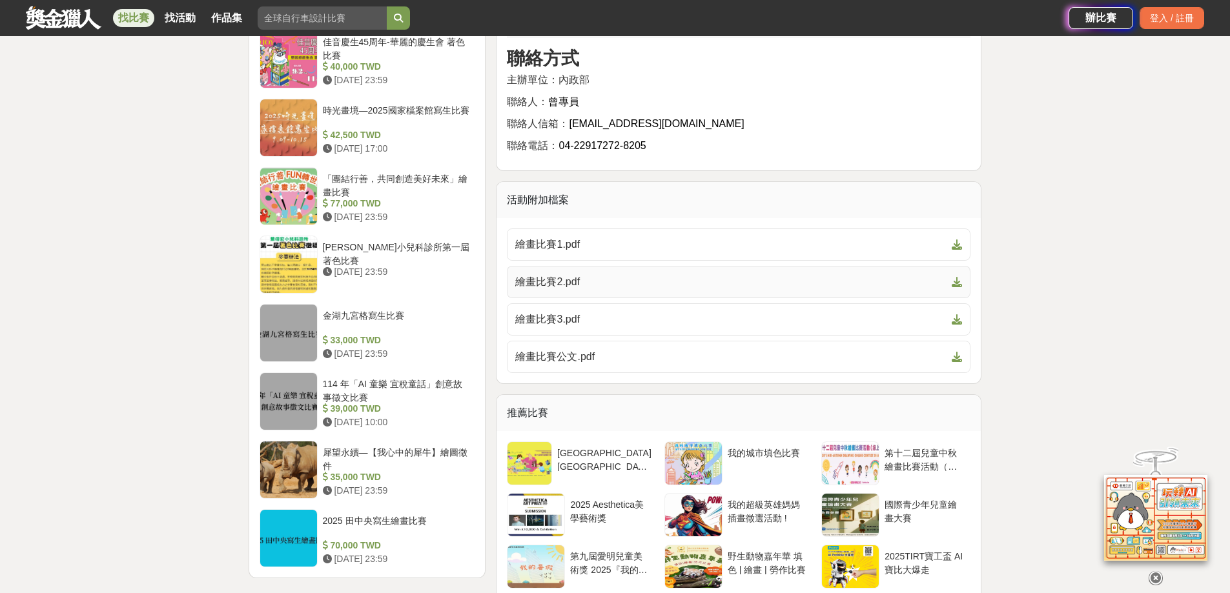
scroll to position [1421, 0]
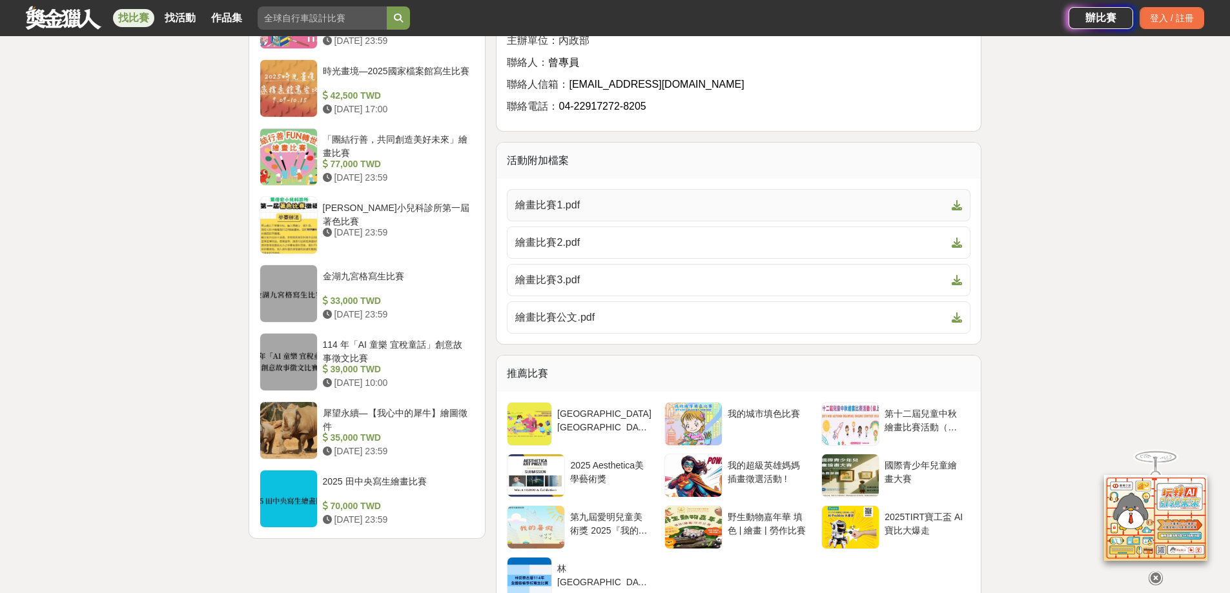
click at [596, 213] on span "繪畫比賽1.pdf" at bounding box center [730, 205] width 431 height 15
drag, startPoint x: 1155, startPoint y: 270, endPoint x: 519, endPoint y: 69, distance: 667.7
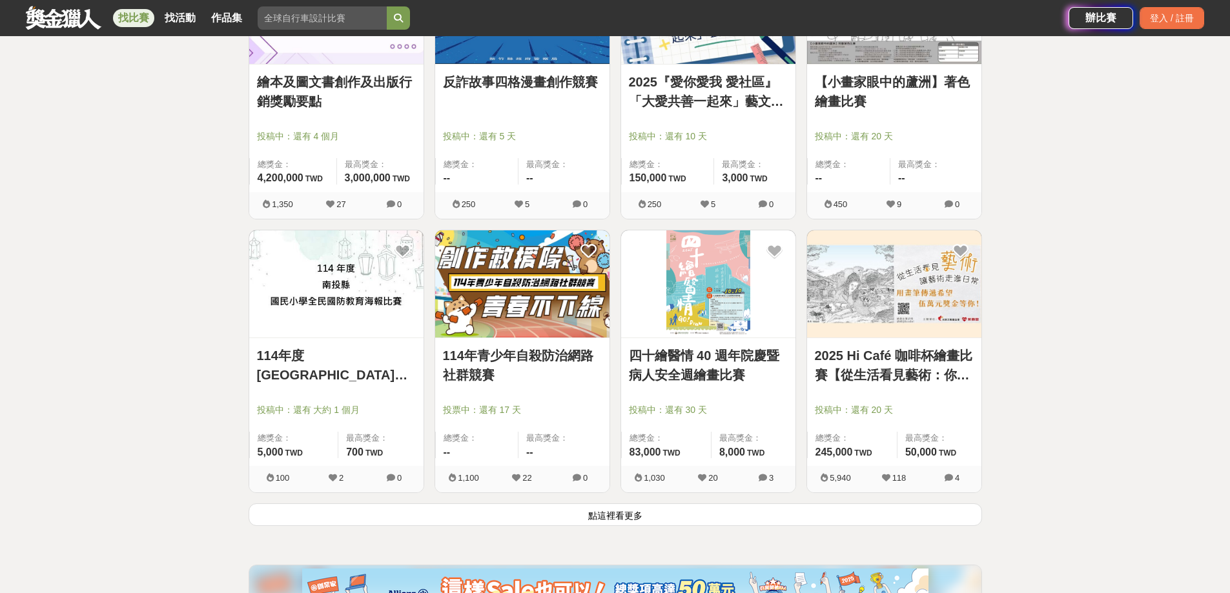
scroll to position [8056, 0]
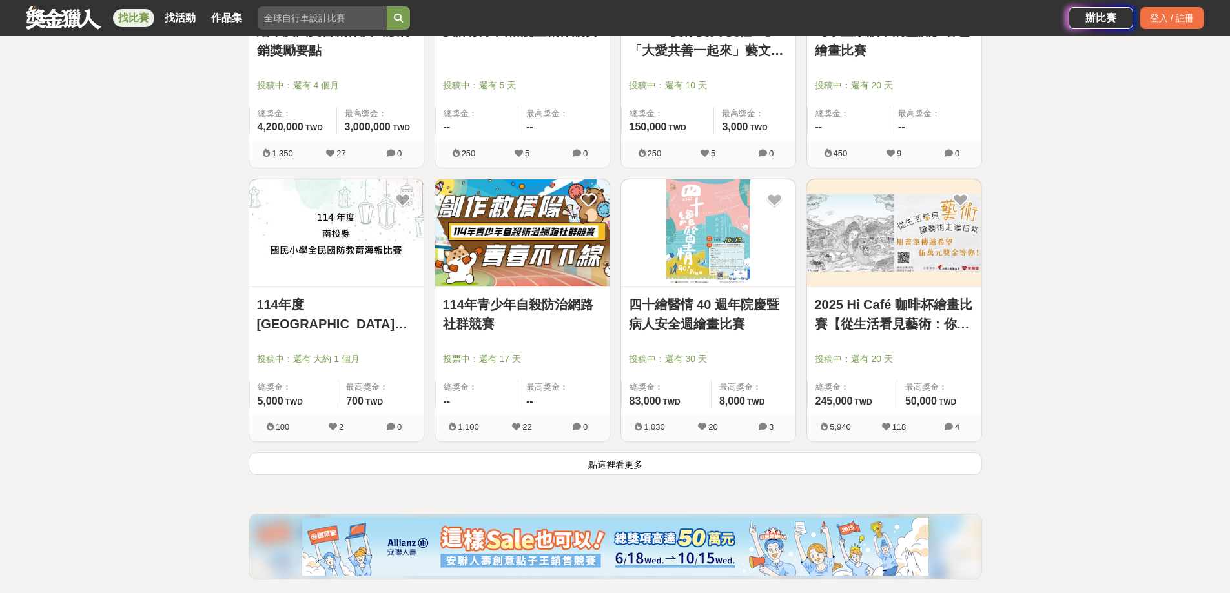
click at [562, 468] on button "點這裡看更多" at bounding box center [616, 464] width 734 height 23
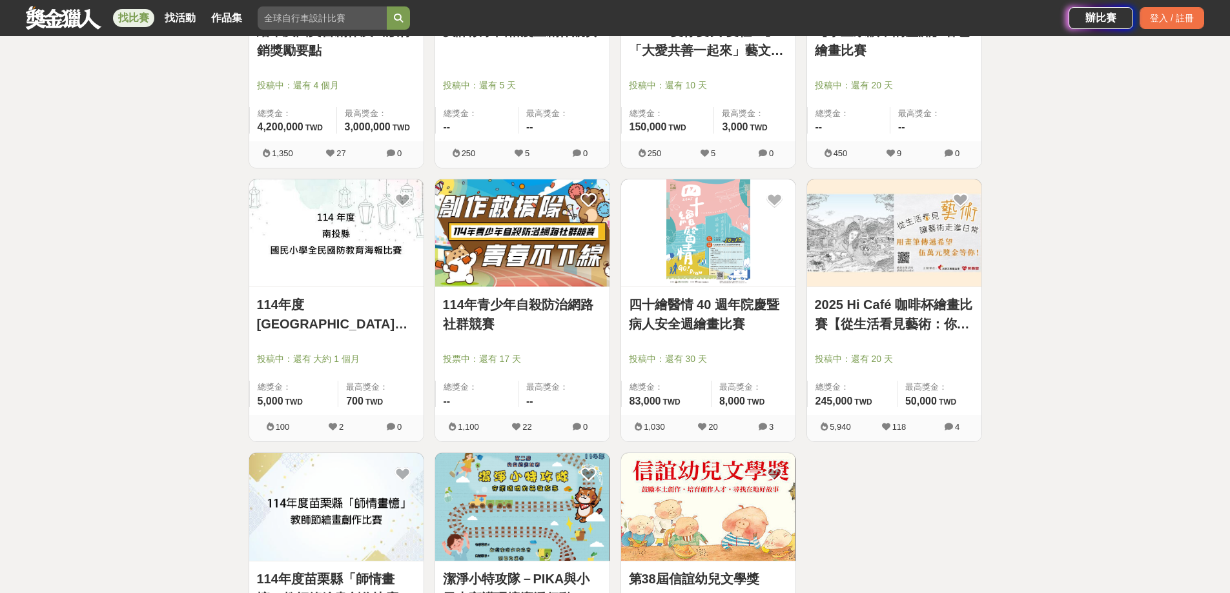
scroll to position [8379, 0]
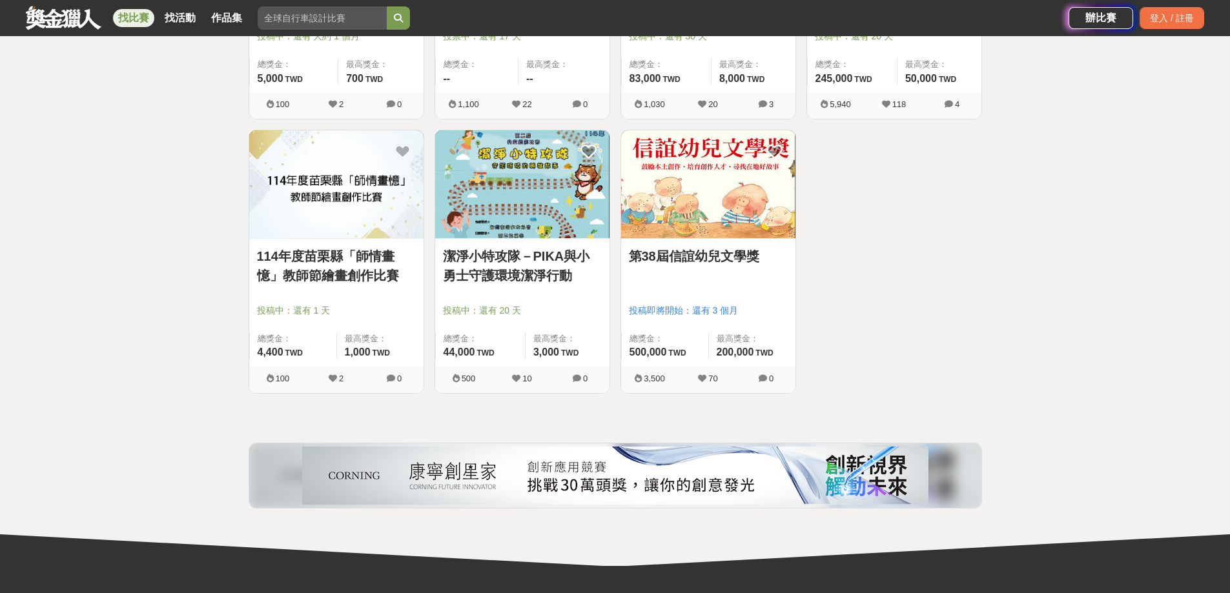
click at [516, 262] on link "潔淨小特攻隊－PIKA與小勇士守護環境潔淨行動" at bounding box center [522, 266] width 159 height 39
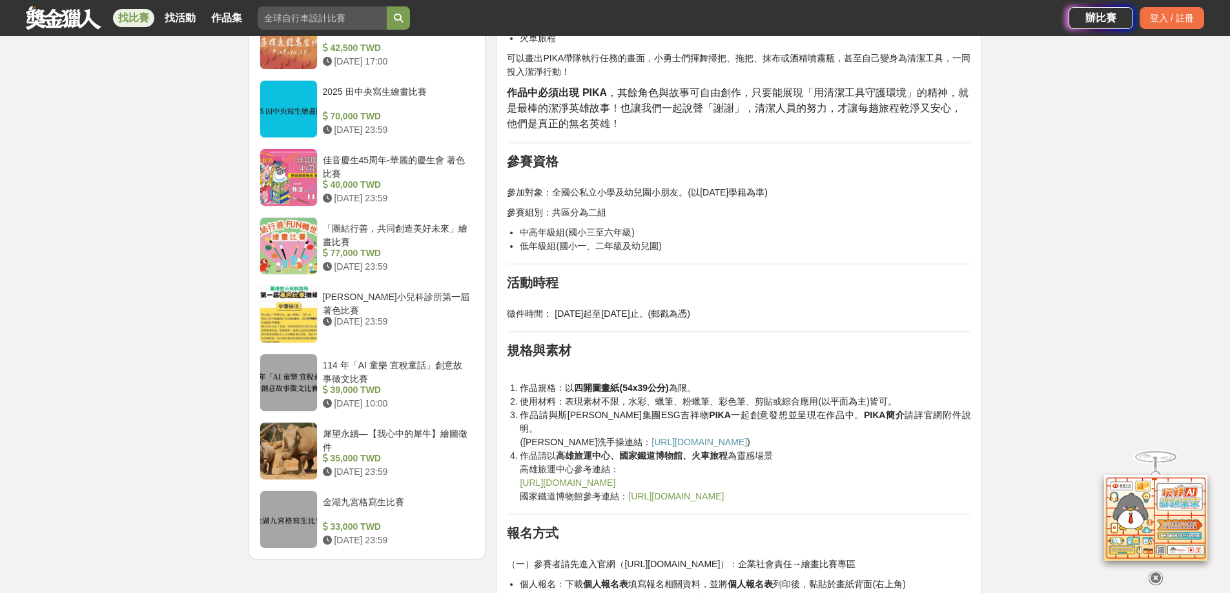
scroll to position [1421, 0]
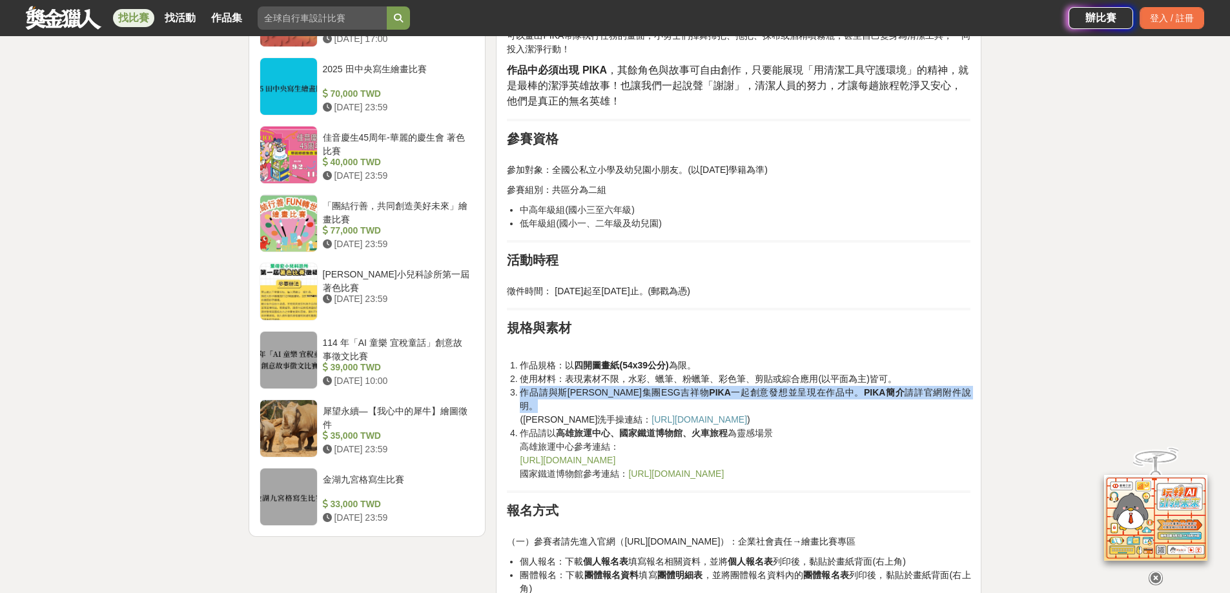
drag, startPoint x: 520, startPoint y: 381, endPoint x: 915, endPoint y: 374, distance: 395.3
click at [915, 386] on li "作品請與斯巴克集團ESG吉祥物 PIKA 一起創意發想並呈現在作品中。 PIKA簡介 請詳官網附件說明。 (PIKA健康洗手操連結： https://yout…" at bounding box center [745, 406] width 451 height 41
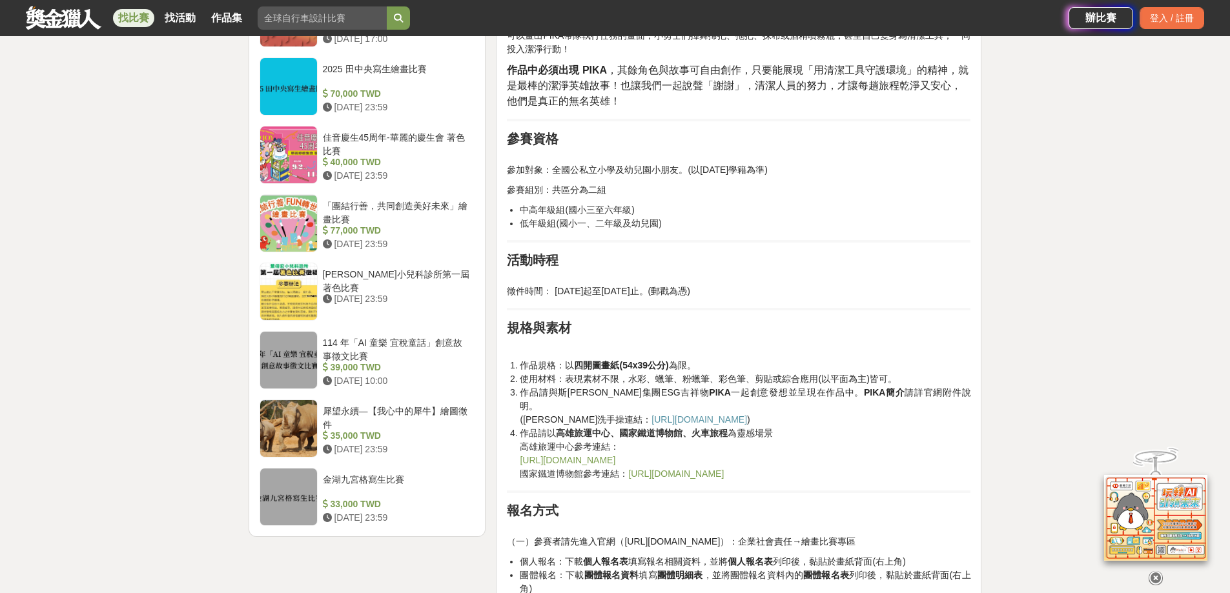
click at [916, 389] on li "作品請與斯巴克集團ESG吉祥物 PIKA 一起創意發想並呈現在作品中。 PIKA簡介 請詳官網附件說明。 (PIKA健康洗手操連結： https://yout…" at bounding box center [745, 406] width 451 height 41
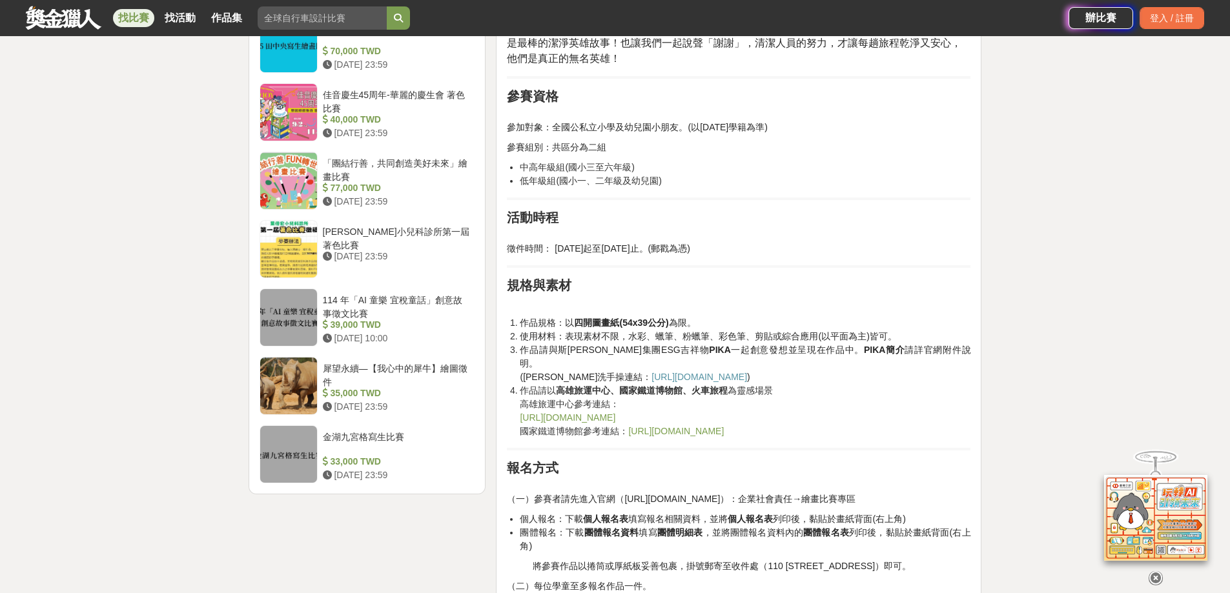
scroll to position [1485, 0]
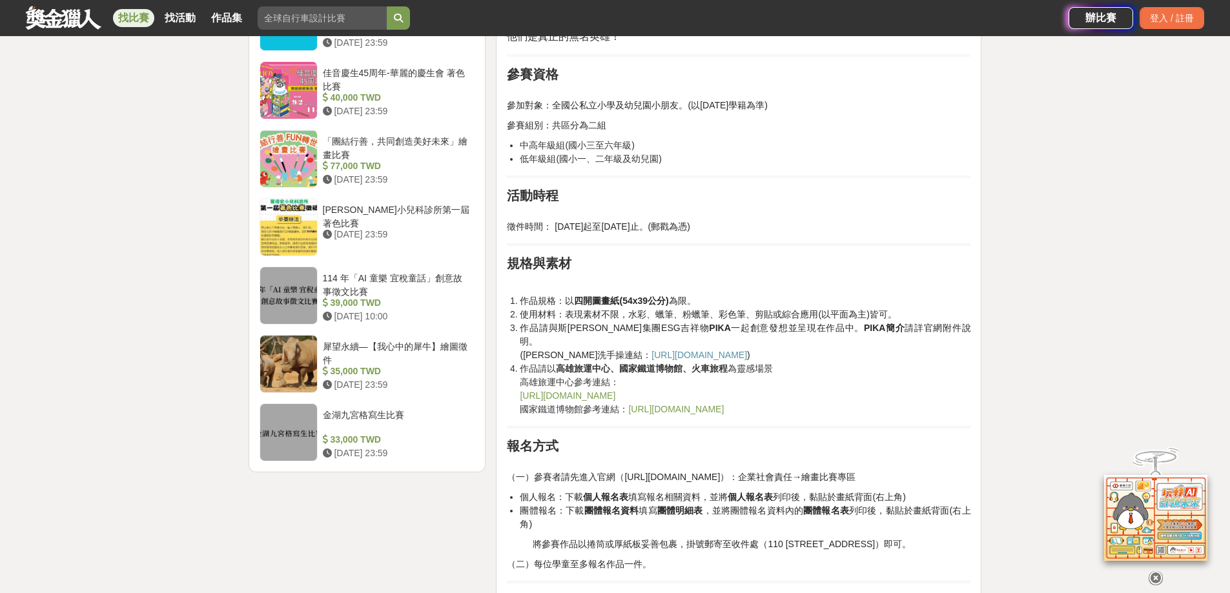
click at [663, 350] on span "https://youtu.be/7WpZA_gqOeA?si=mtMCnqY1CZRLuRLZ" at bounding box center [700, 355] width 96 height 10
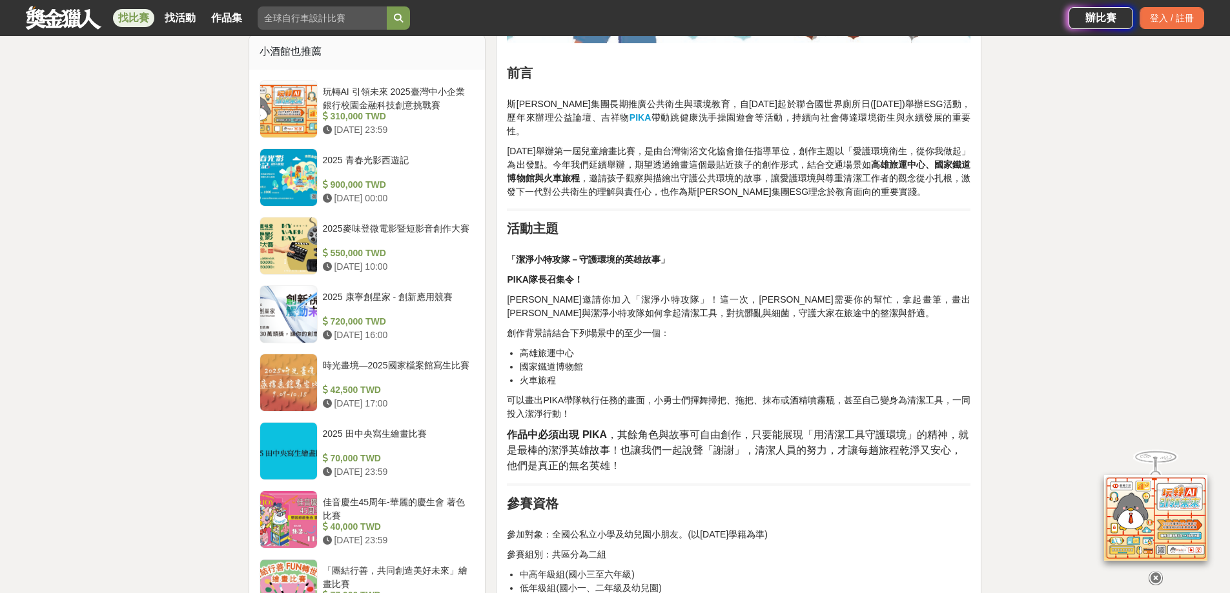
scroll to position [1033, 0]
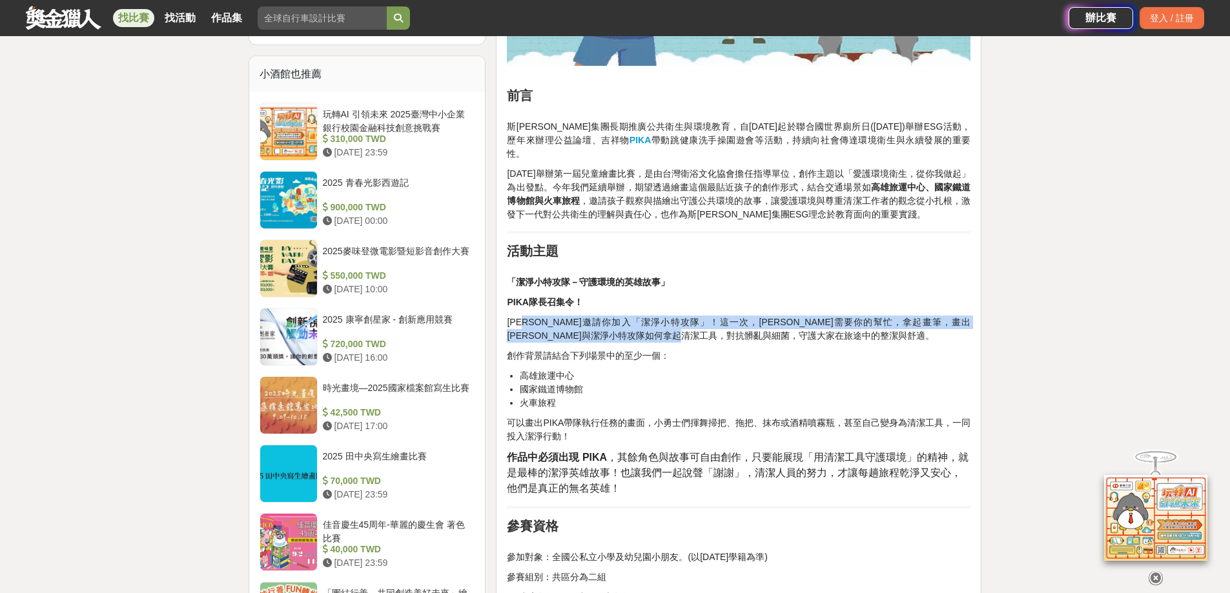
drag, startPoint x: 534, startPoint y: 306, endPoint x: 778, endPoint y: 325, distance: 244.2
click at [778, 325] on p "斯巴克邀請你加入「潔淨小特攻隊」！這一次，PIKA需要你的幫忙，拿起畫筆，畫出PIKA與潔淨小特攻隊如何拿起清潔工具，對抗髒亂與細菌，守護大家在旅途中的整潔與…" at bounding box center [739, 329] width 464 height 27
click at [779, 324] on p "斯巴克邀請你加入「潔淨小特攻隊」！這一次，PIKA需要你的幫忙，拿起畫筆，畫出PIKA與潔淨小特攻隊如何拿起清潔工具，對抗髒亂與細菌，守護大家在旅途中的整潔與…" at bounding box center [739, 329] width 464 height 27
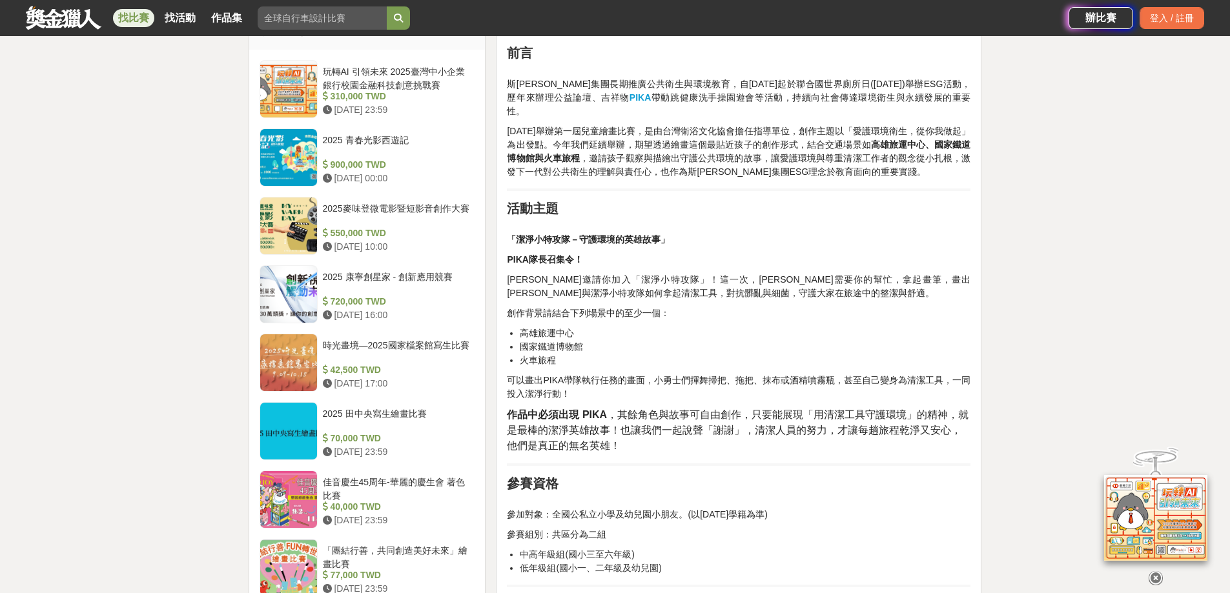
scroll to position [1098, 0]
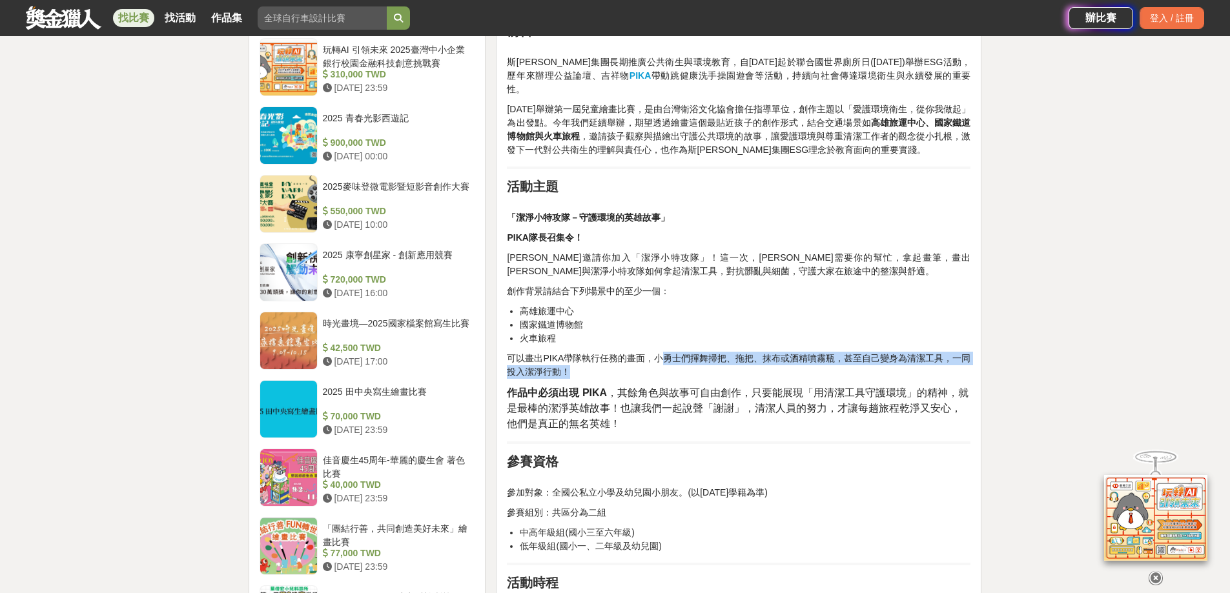
drag, startPoint x: 659, startPoint y: 344, endPoint x: 589, endPoint y: 362, distance: 72.2
click at [589, 362] on p "可以畫出PIKA帶隊執行任務的畫面，小勇士們揮舞掃把、拖把、抹布或酒精噴霧瓶，甚至自己變身為清潔工具，一同投入潔淨行動！" at bounding box center [739, 365] width 464 height 27
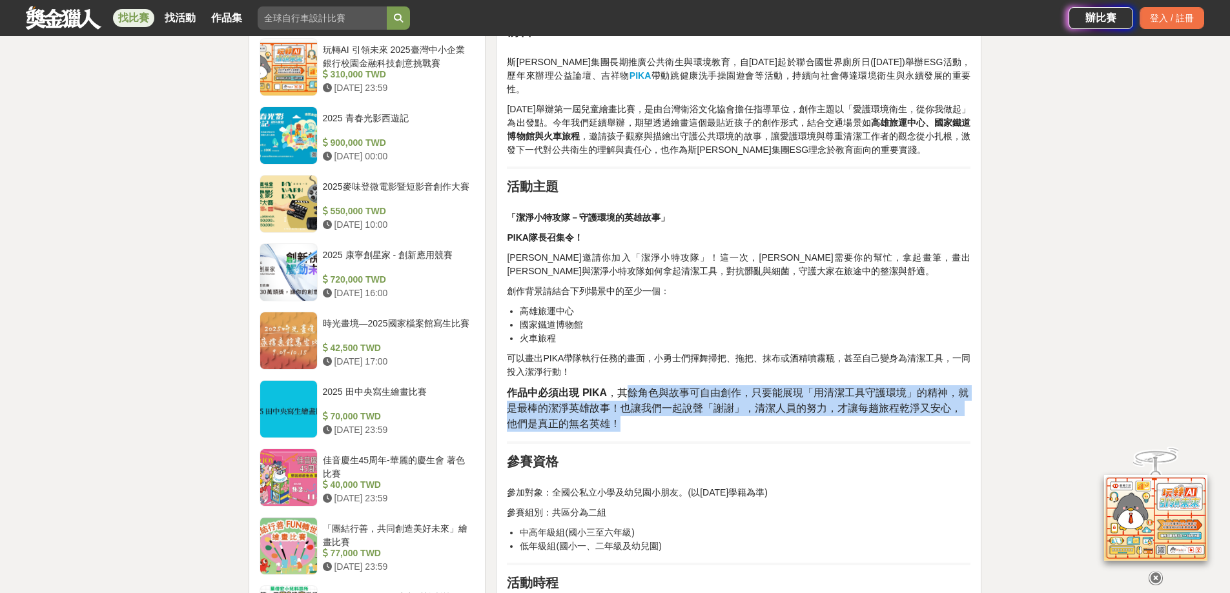
drag, startPoint x: 623, startPoint y: 378, endPoint x: 940, endPoint y: 411, distance: 319.4
click at [940, 411] on p "作品中必須出現 PIKA ，其餘角色與故事可自由創作，只要能展現「用清潔工具守護環境」的精神，就是最棒的潔淨英雄故事！也讓我們一起說聲「謝謝」，清潔人員的努力…" at bounding box center [739, 409] width 464 height 46
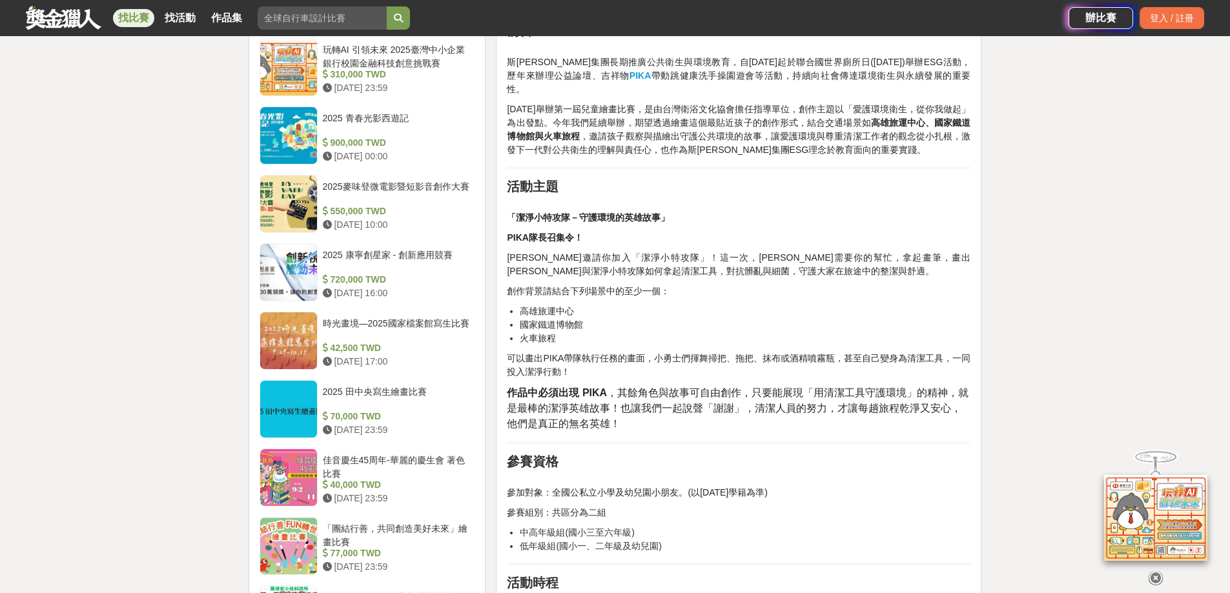
click at [801, 426] on div "前言 斯巴克集團長期推廣公共衛生與環境教育，自2019年起於聯合國世界廁所日(11月19日)舉辦ESG活動，歷年來辦理公益論壇、吉祥物 PIKA 帶動跳健康洗…" at bounding box center [739, 507] width 464 height 2319
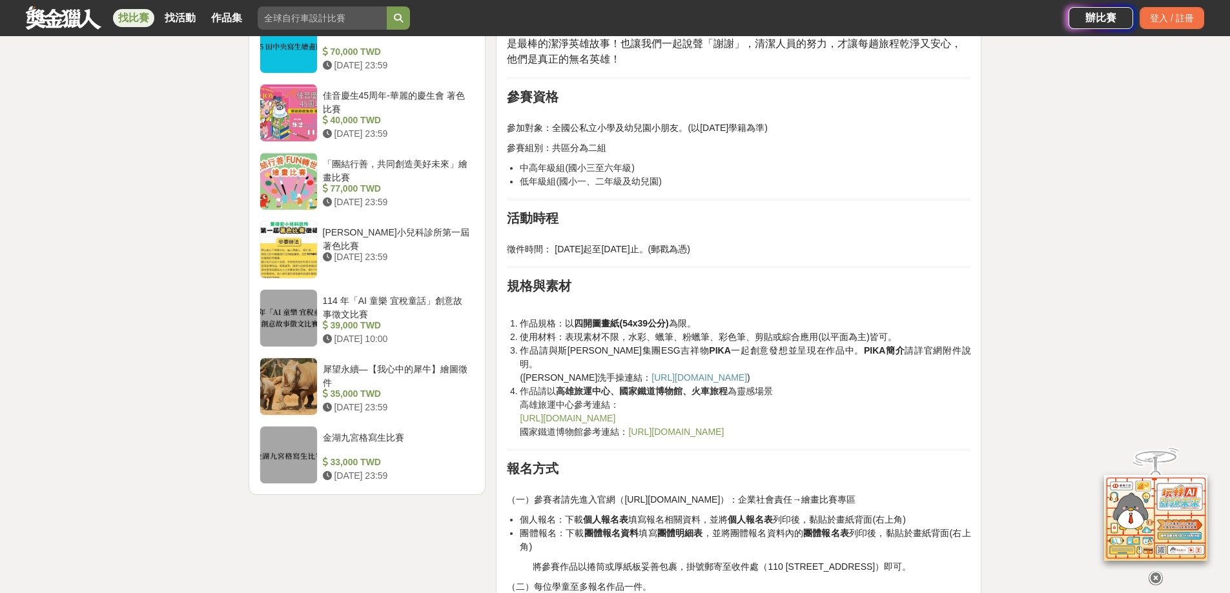
scroll to position [1485, 0]
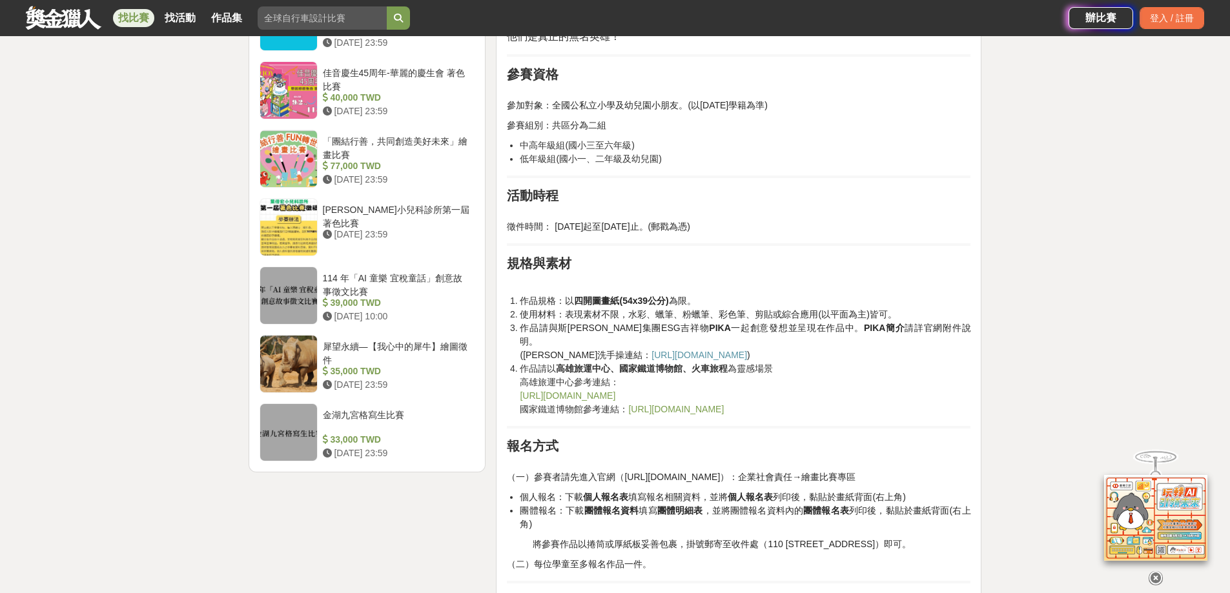
click at [615, 391] on link "https://khh.travel/zh-tw/attractions/detail/1242/" at bounding box center [568, 396] width 96 height 10
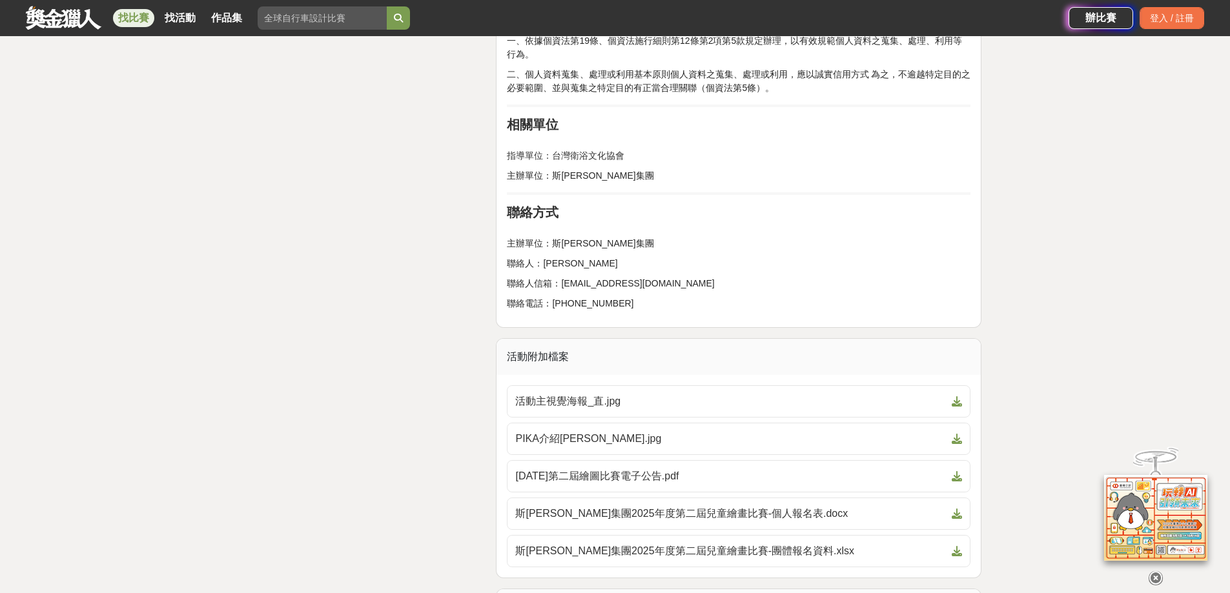
scroll to position [2519, 0]
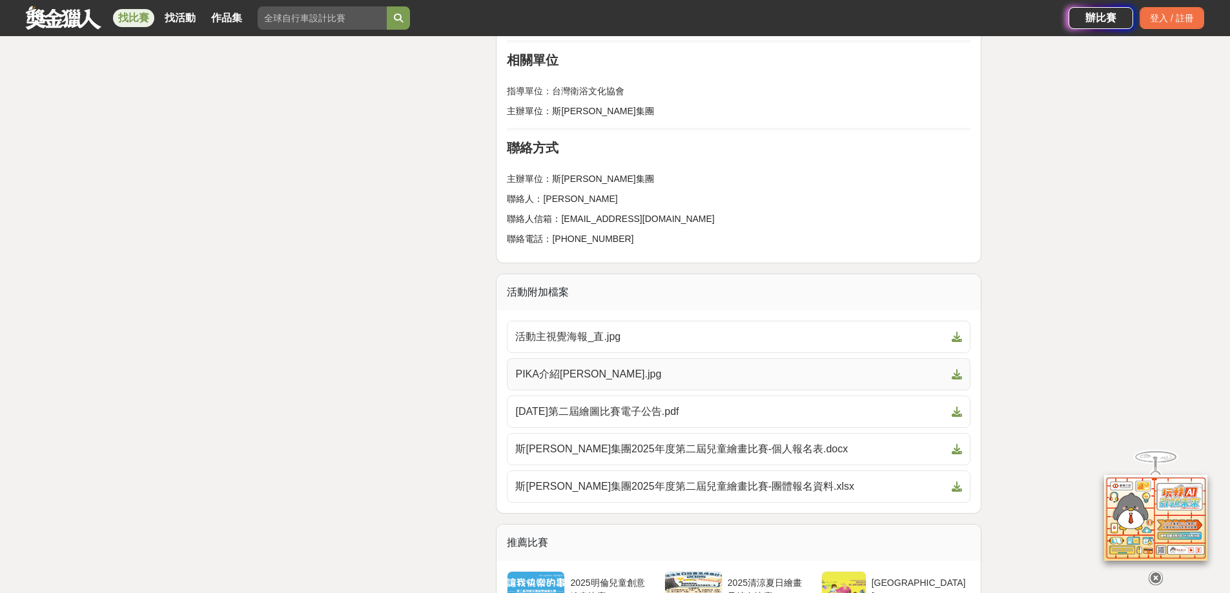
click at [649, 367] on span "PIKA介紹小卡.jpg" at bounding box center [730, 374] width 431 height 15
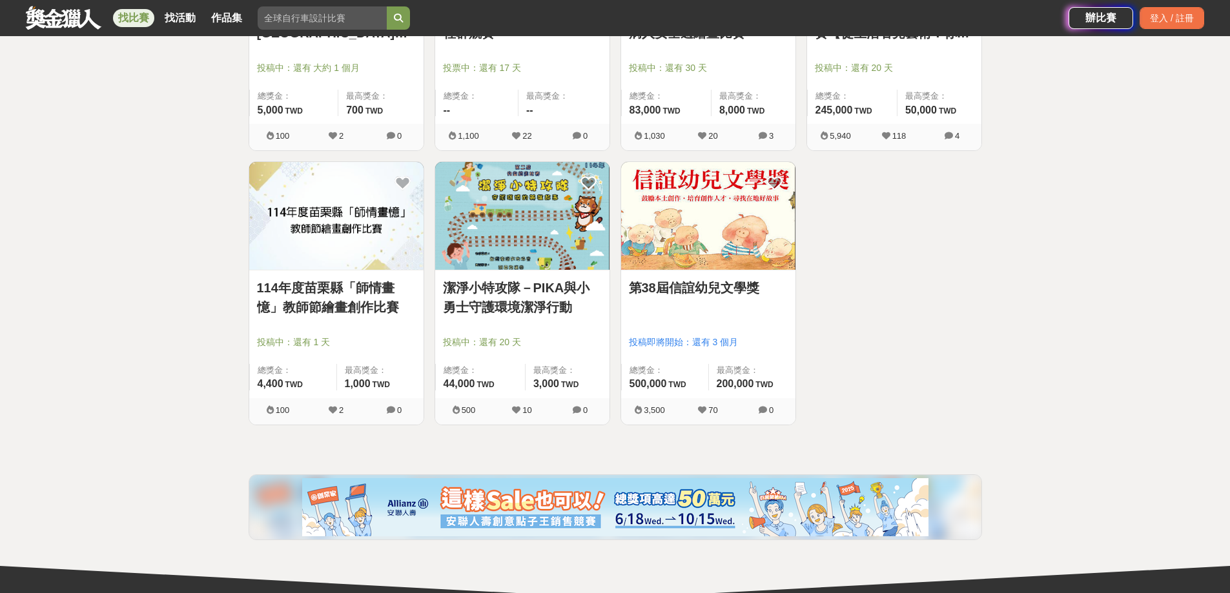
scroll to position [8379, 0]
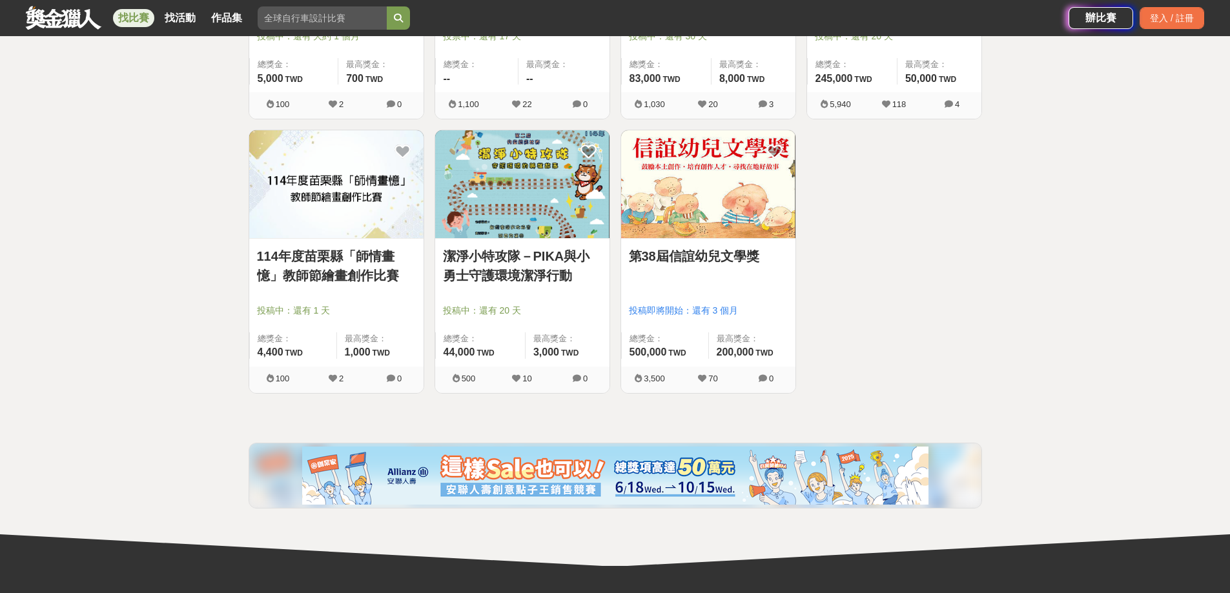
click at [508, 216] on img at bounding box center [522, 184] width 174 height 108
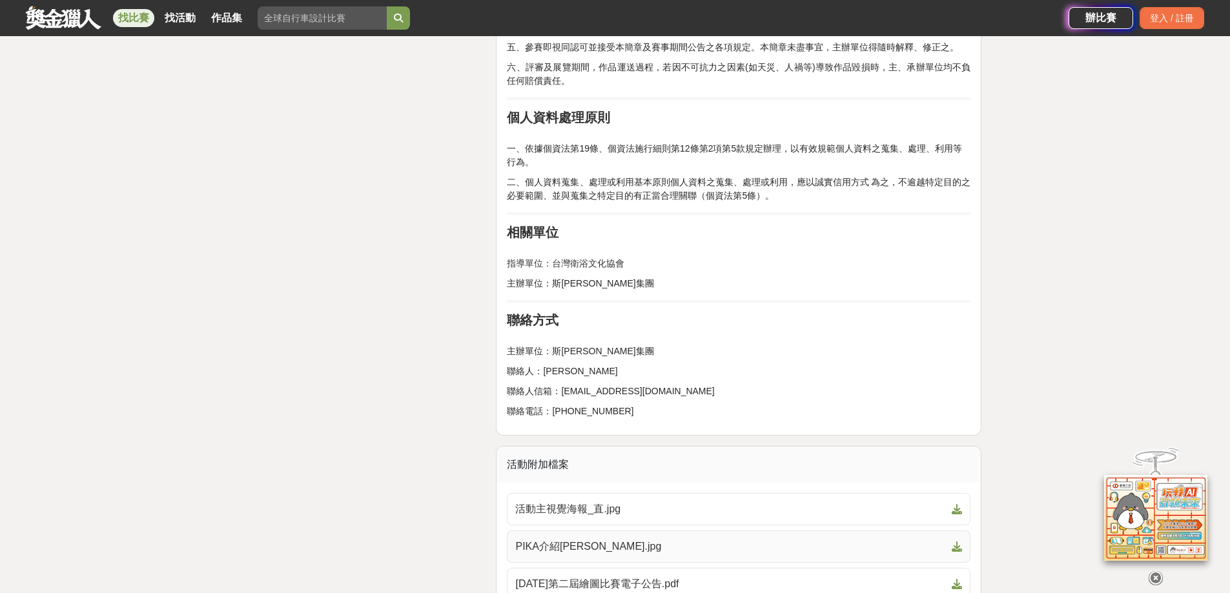
scroll to position [2583, 0]
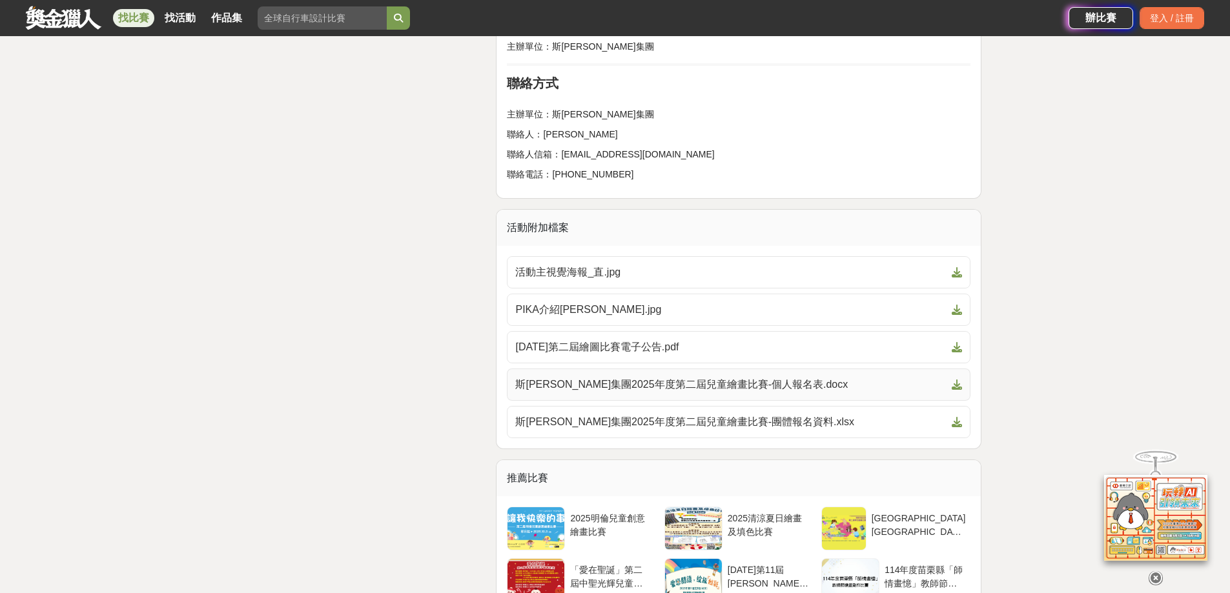
click at [745, 377] on span "斯巴克集團2025年度第二屆兒童繪畫比賽-個人報名表.docx" at bounding box center [730, 384] width 431 height 15
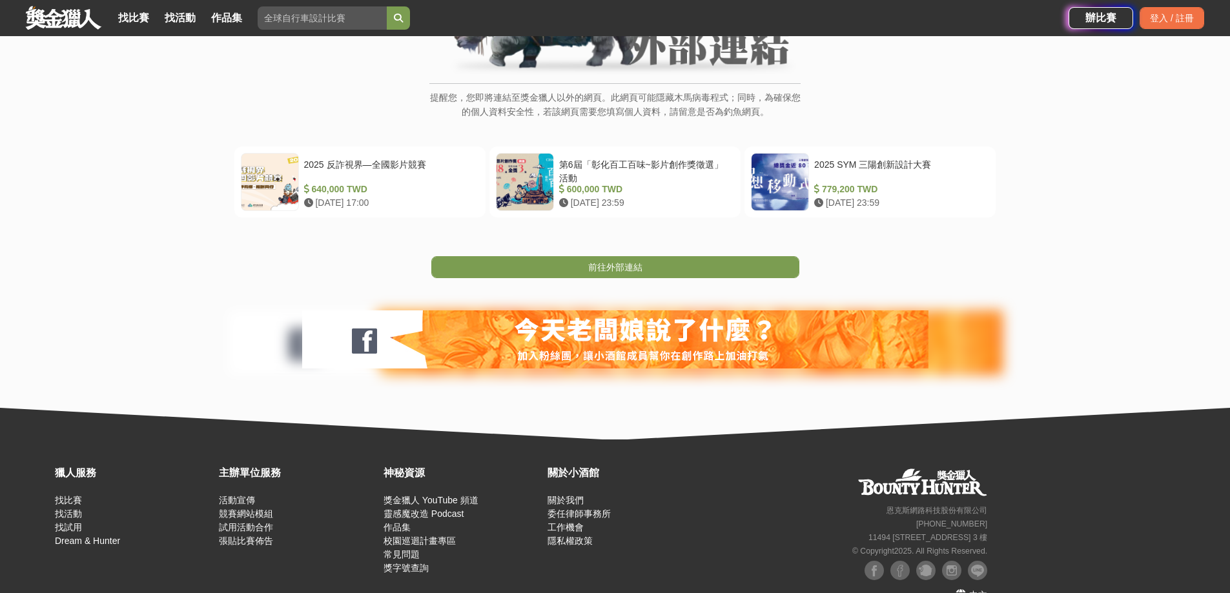
scroll to position [212, 0]
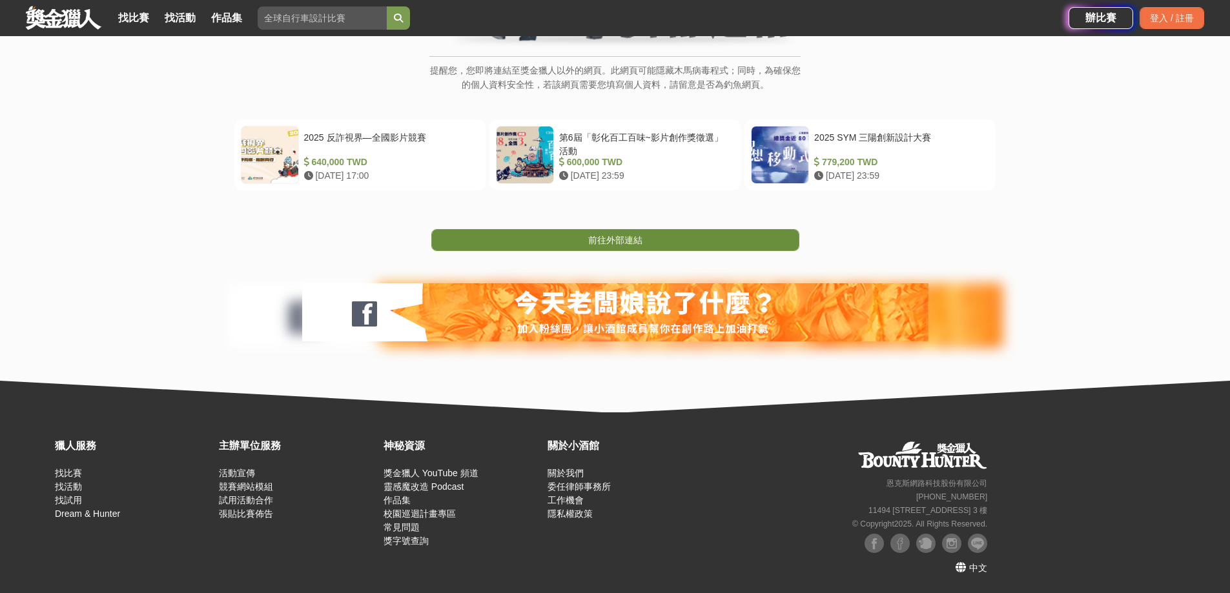
click at [621, 239] on span "前往外部連結" at bounding box center [615, 240] width 54 height 10
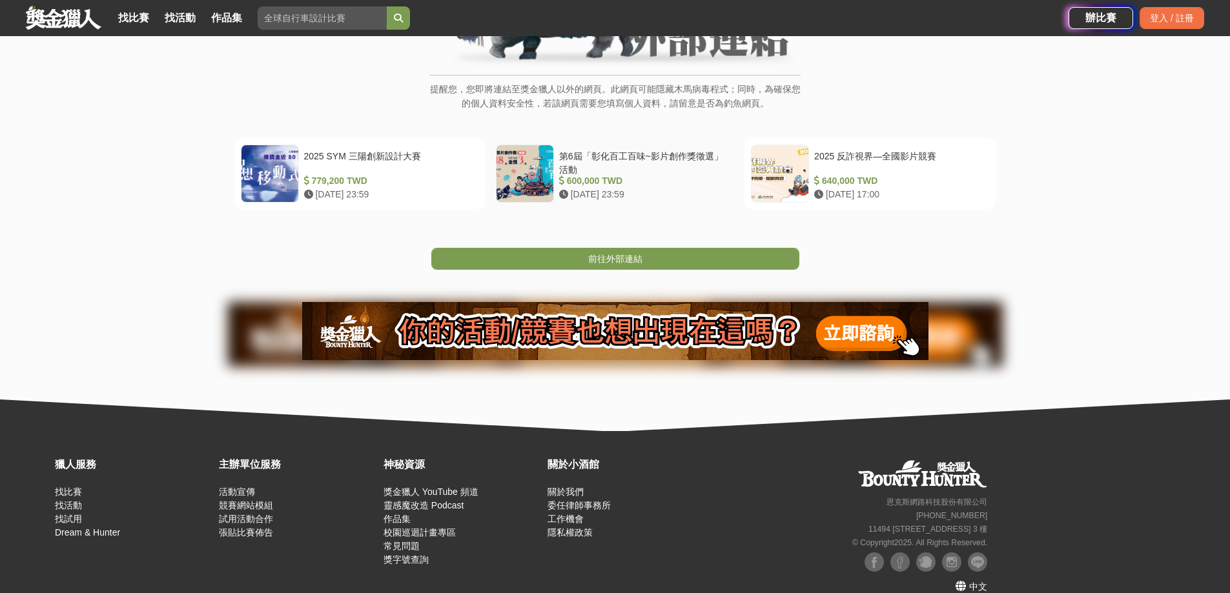
scroll to position [194, 0]
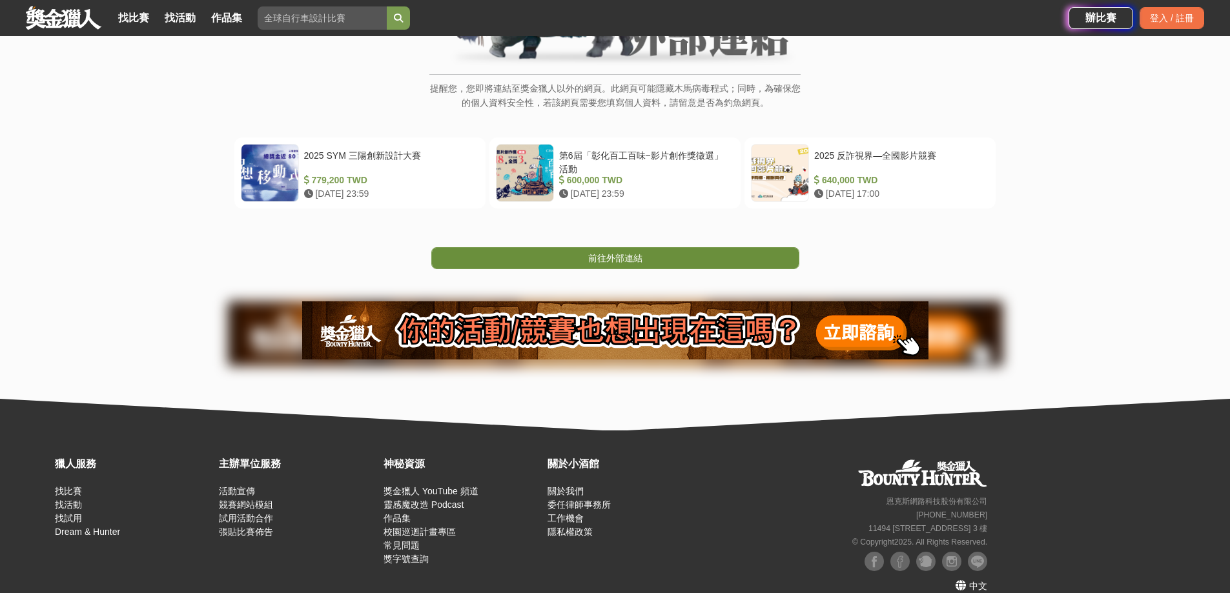
click at [661, 254] on link "前往外部連結" at bounding box center [615, 258] width 368 height 22
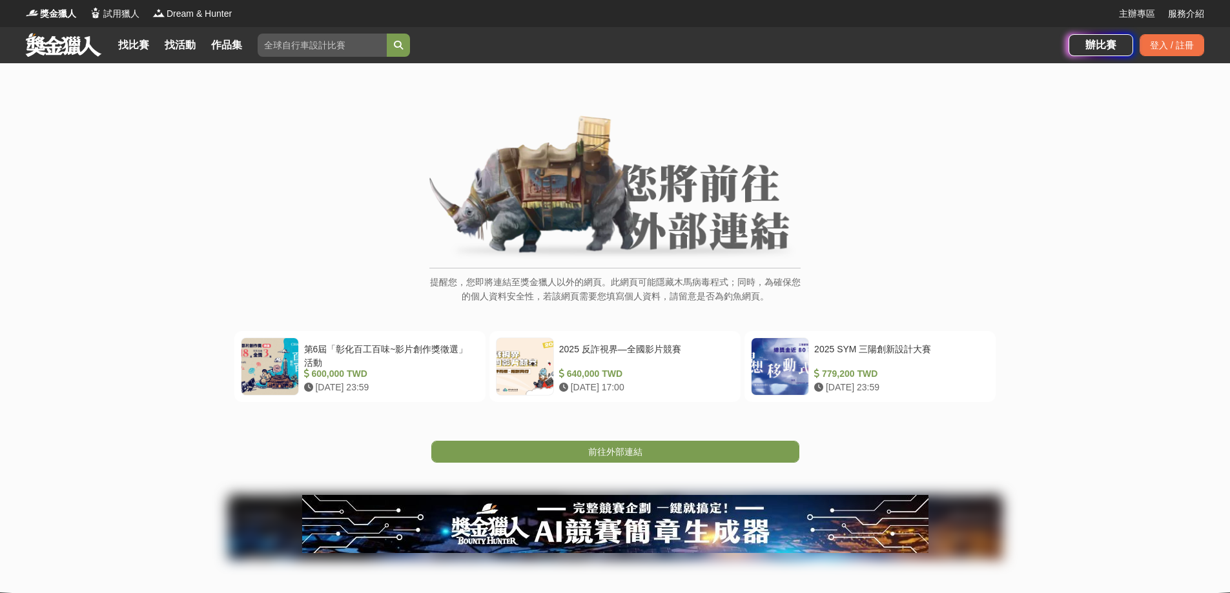
click at [635, 451] on span "前往外部連結" at bounding box center [615, 452] width 54 height 10
